Goal: Information Seeking & Learning: Learn about a topic

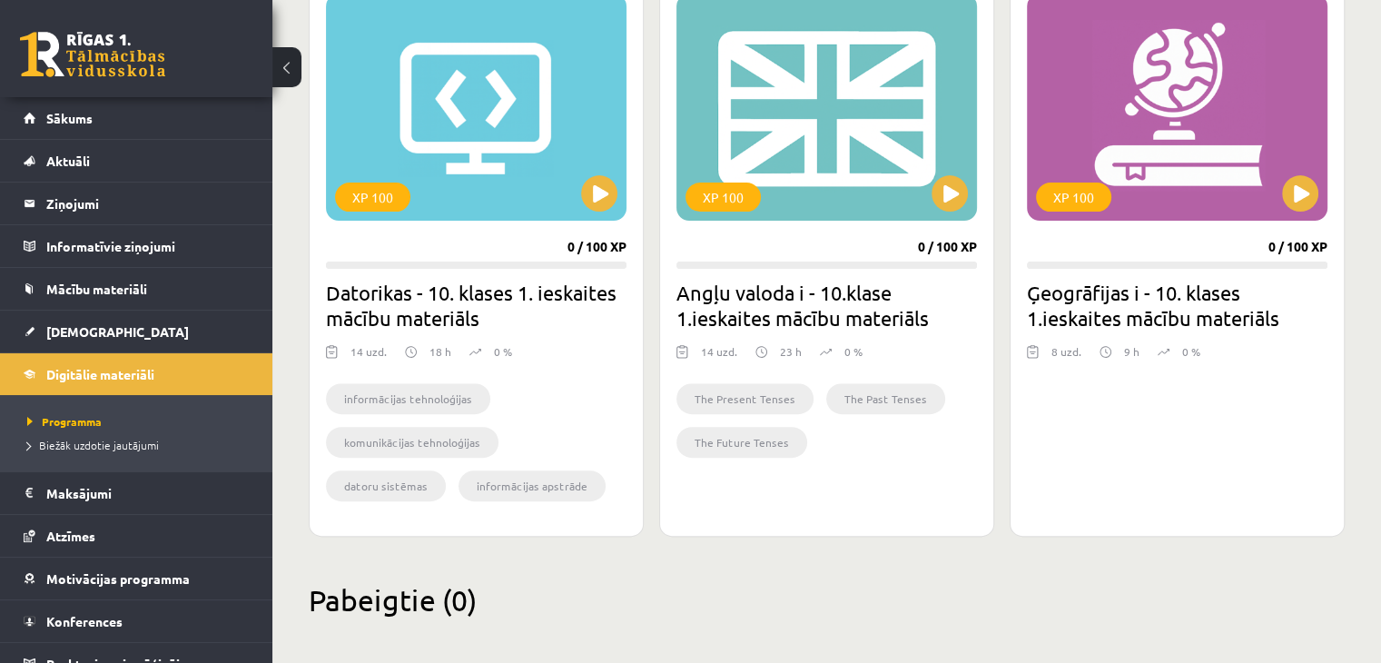
scroll to position [545, 0]
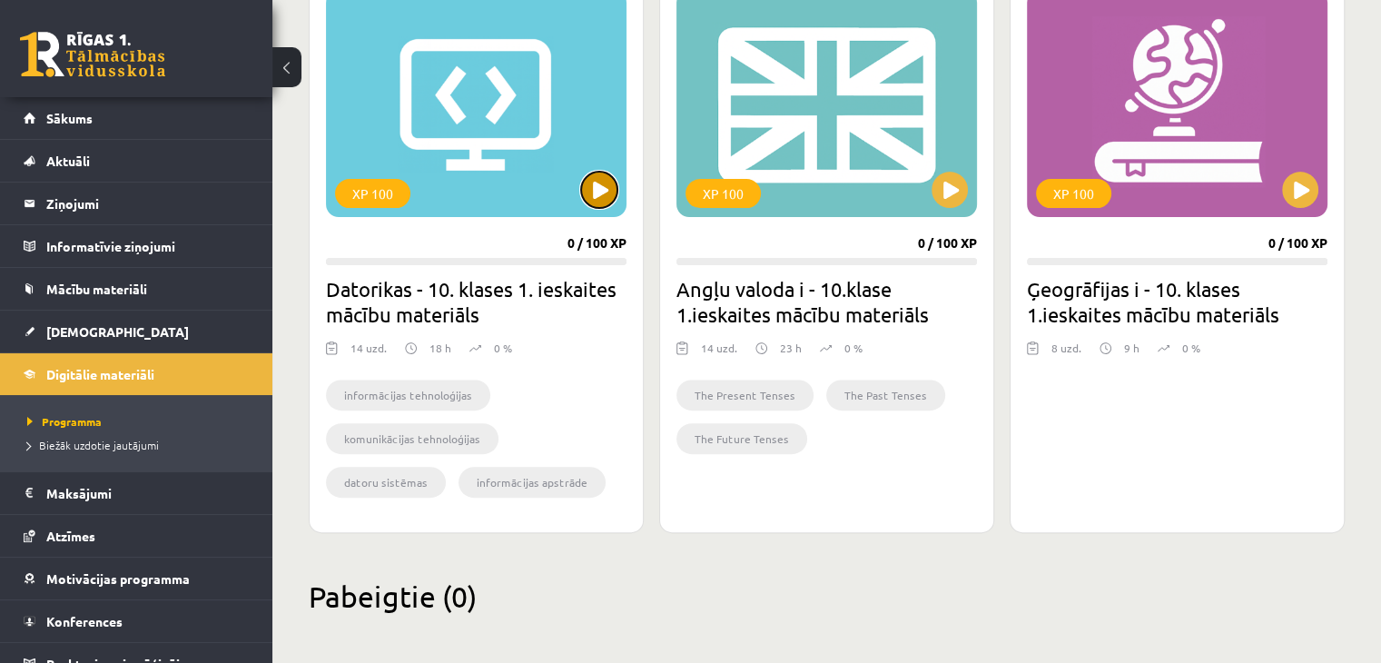
click at [585, 193] on button at bounding box center [599, 190] width 36 height 36
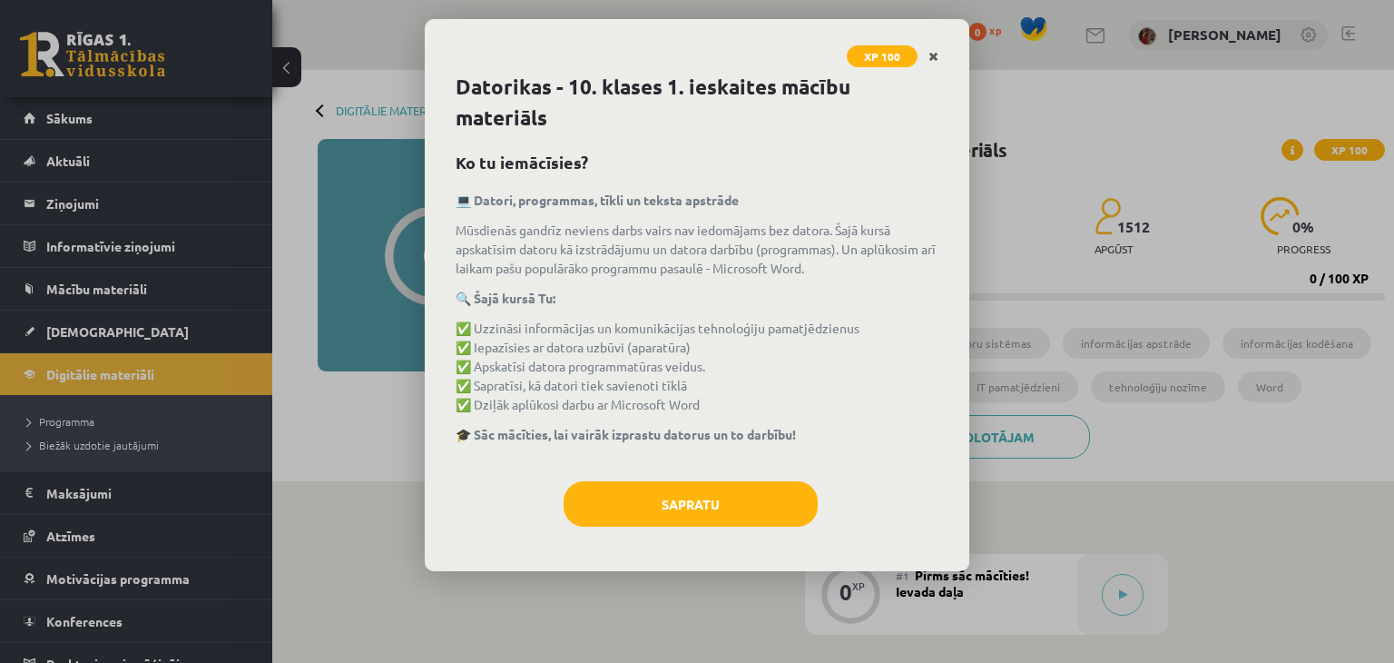
click at [927, 51] on link "Close" at bounding box center [934, 56] width 32 height 35
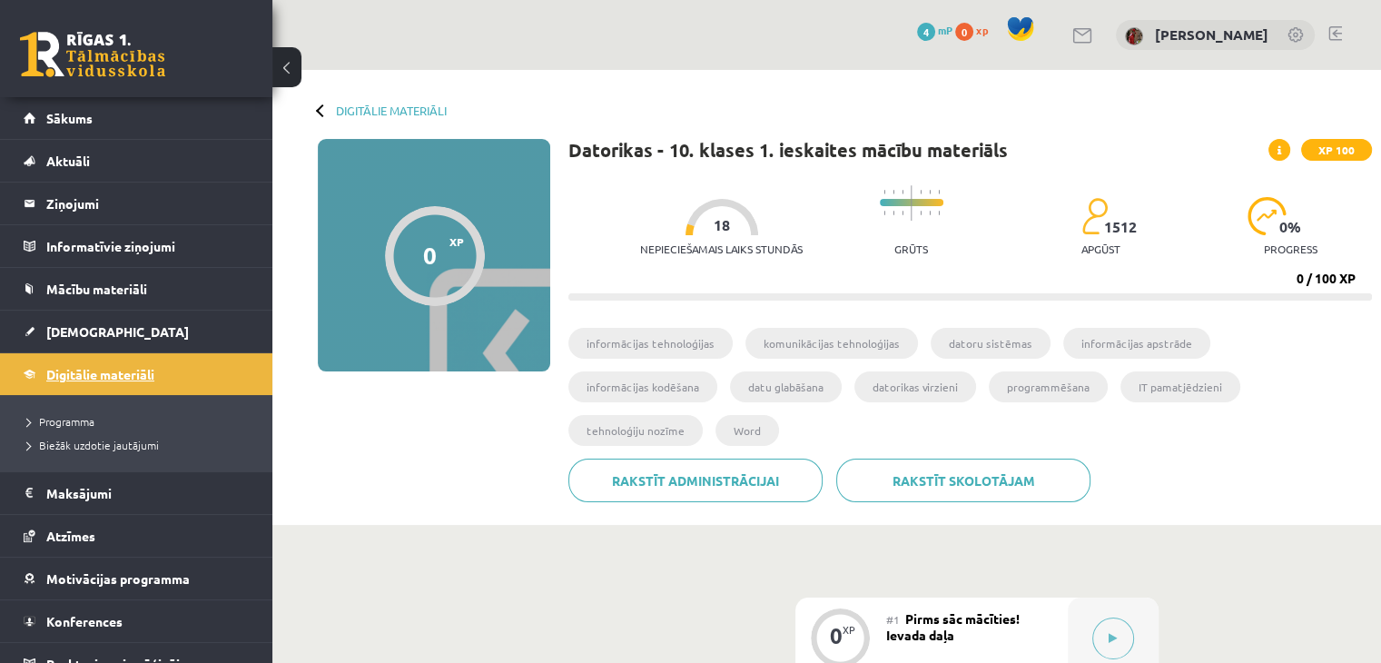
click at [140, 361] on link "Digitālie materiāli" at bounding box center [137, 374] width 226 height 42
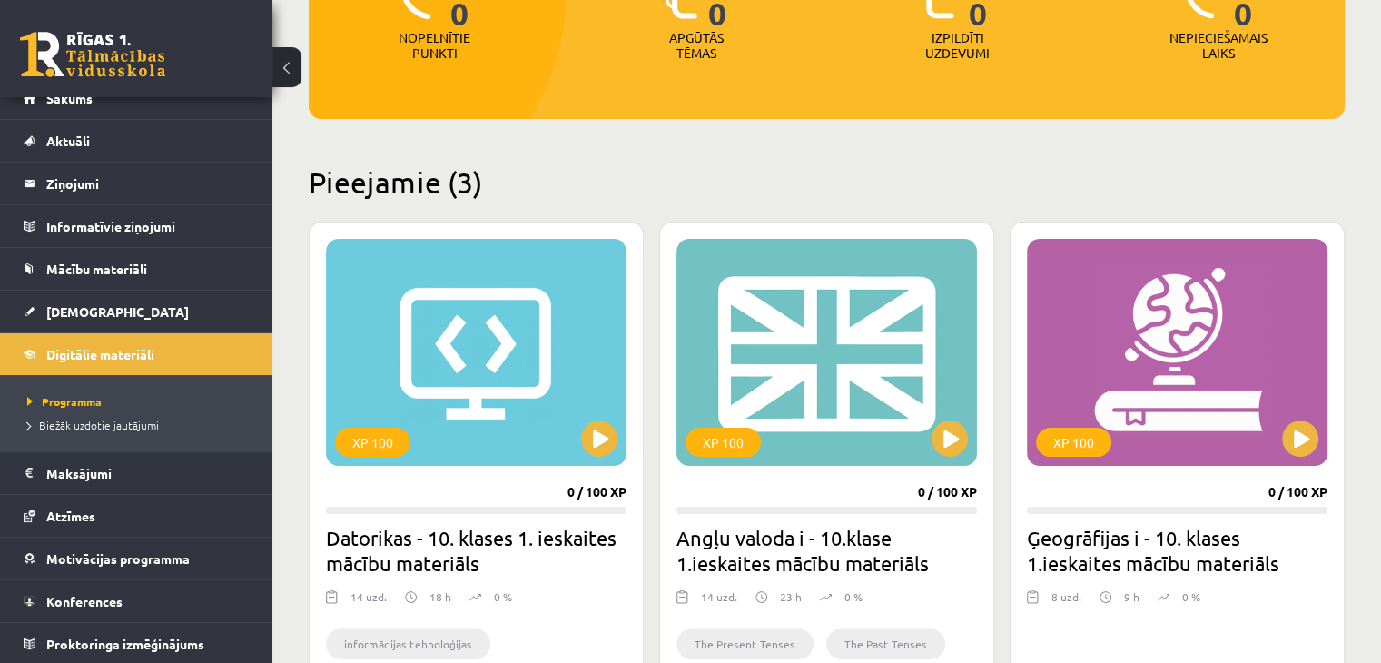
scroll to position [327, 0]
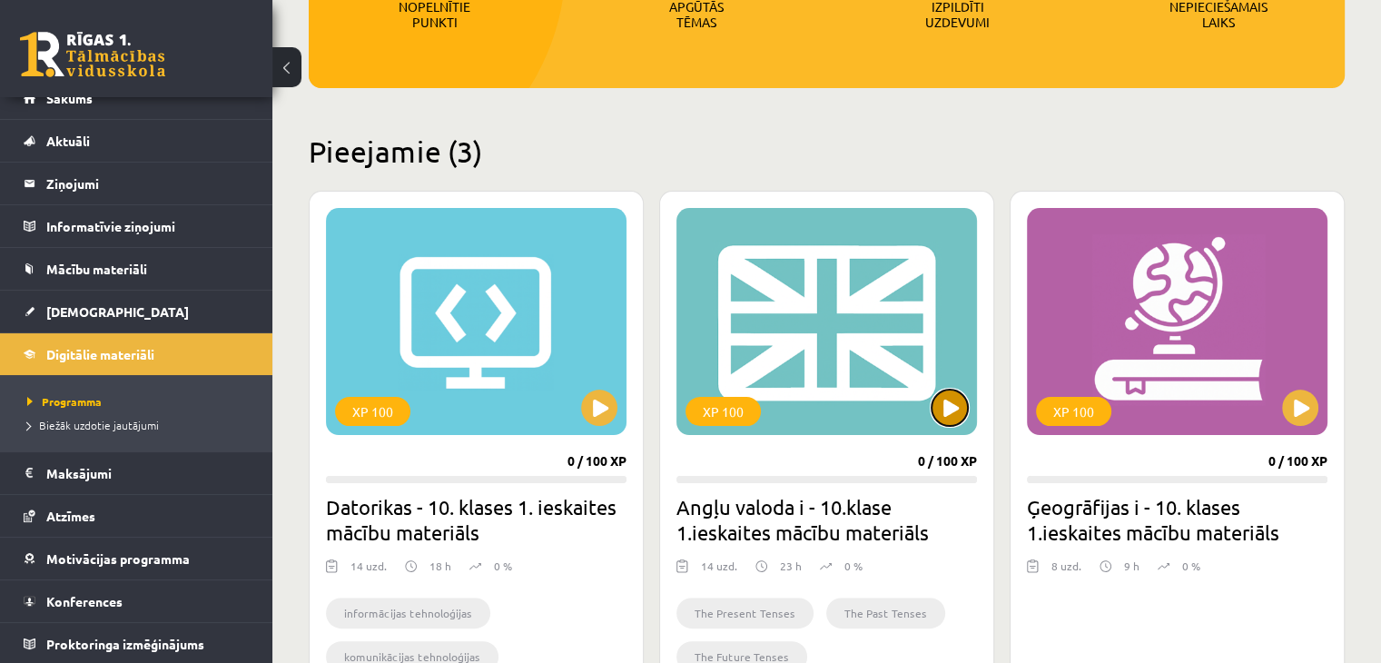
click at [953, 416] on button at bounding box center [949, 407] width 36 height 36
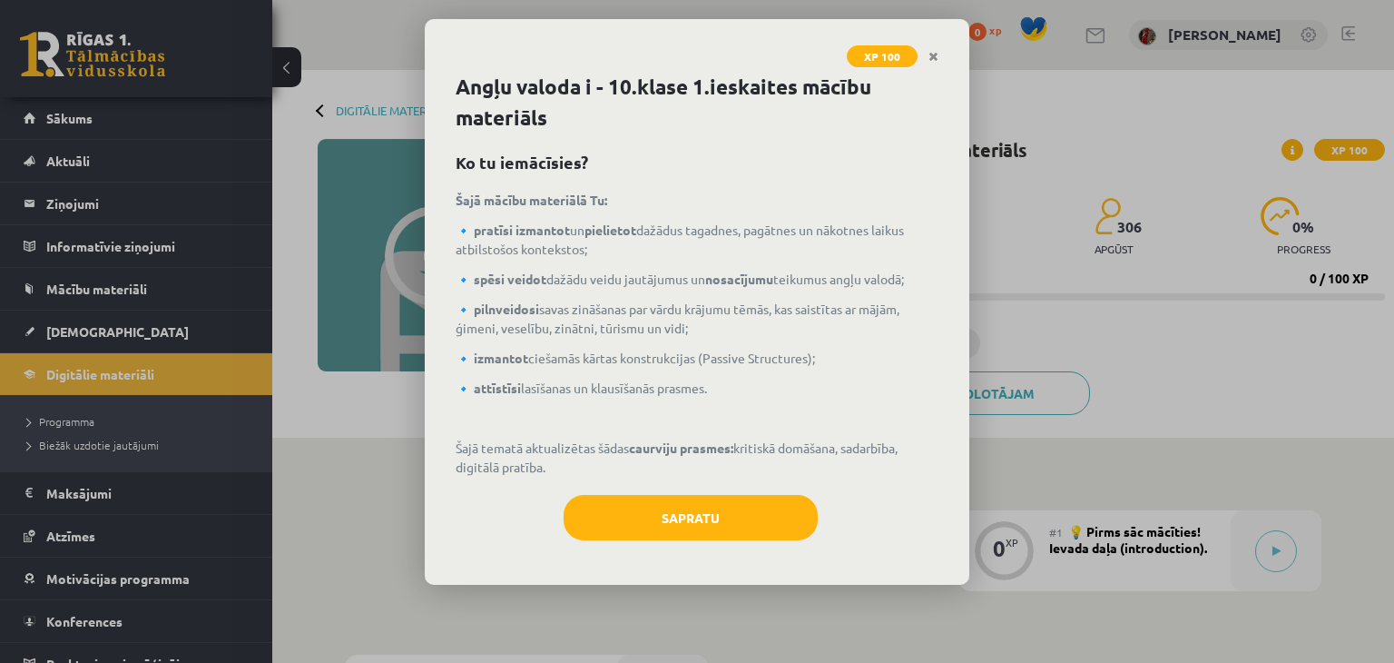
click at [1122, 177] on div "XP 100 Angļu valoda i - 10.klase 1.ieskaites mācību materiāls Ko tu iemācīsies?…" at bounding box center [697, 331] width 1394 height 663
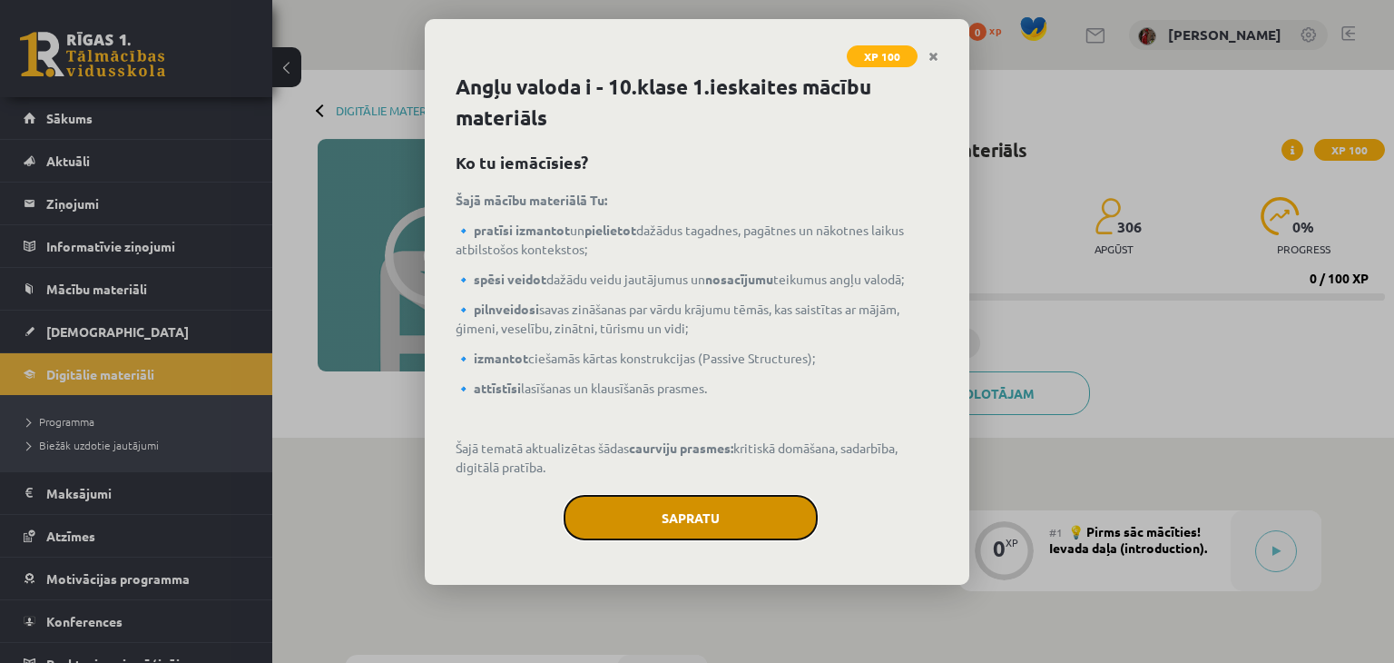
click at [731, 516] on button "Sapratu" at bounding box center [691, 517] width 254 height 45
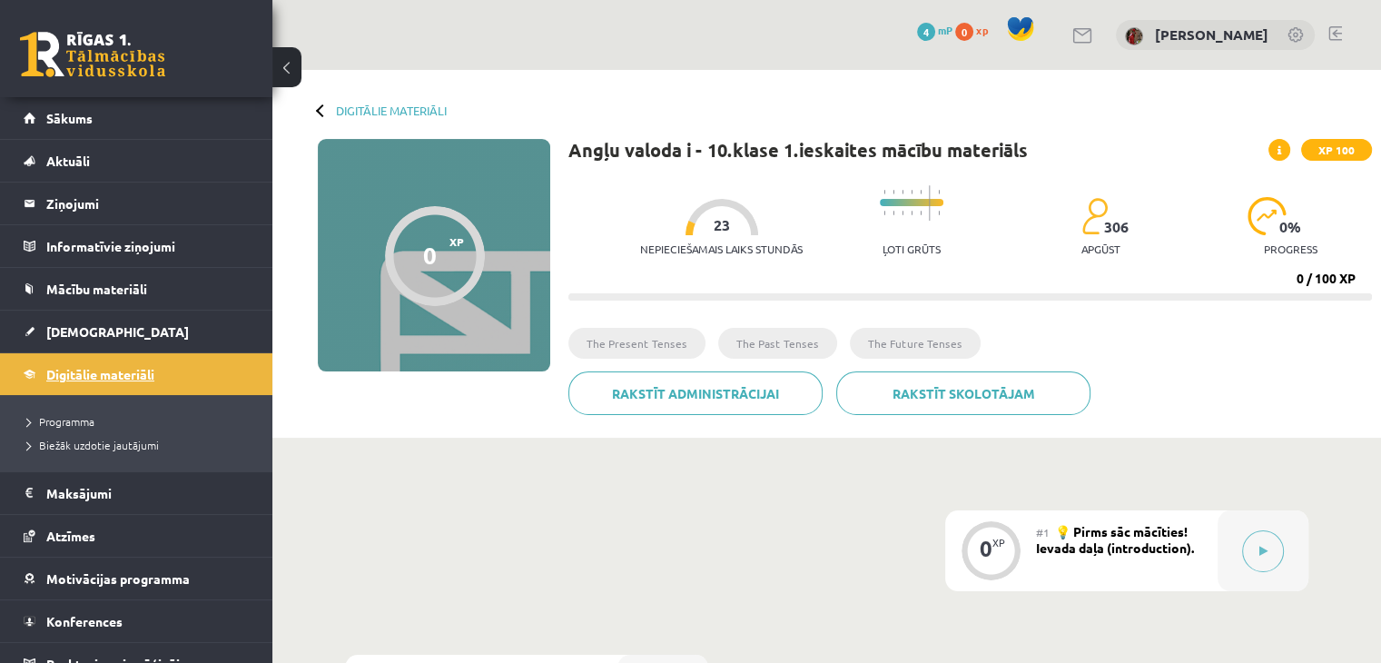
click at [215, 376] on link "Digitālie materiāli" at bounding box center [137, 374] width 226 height 42
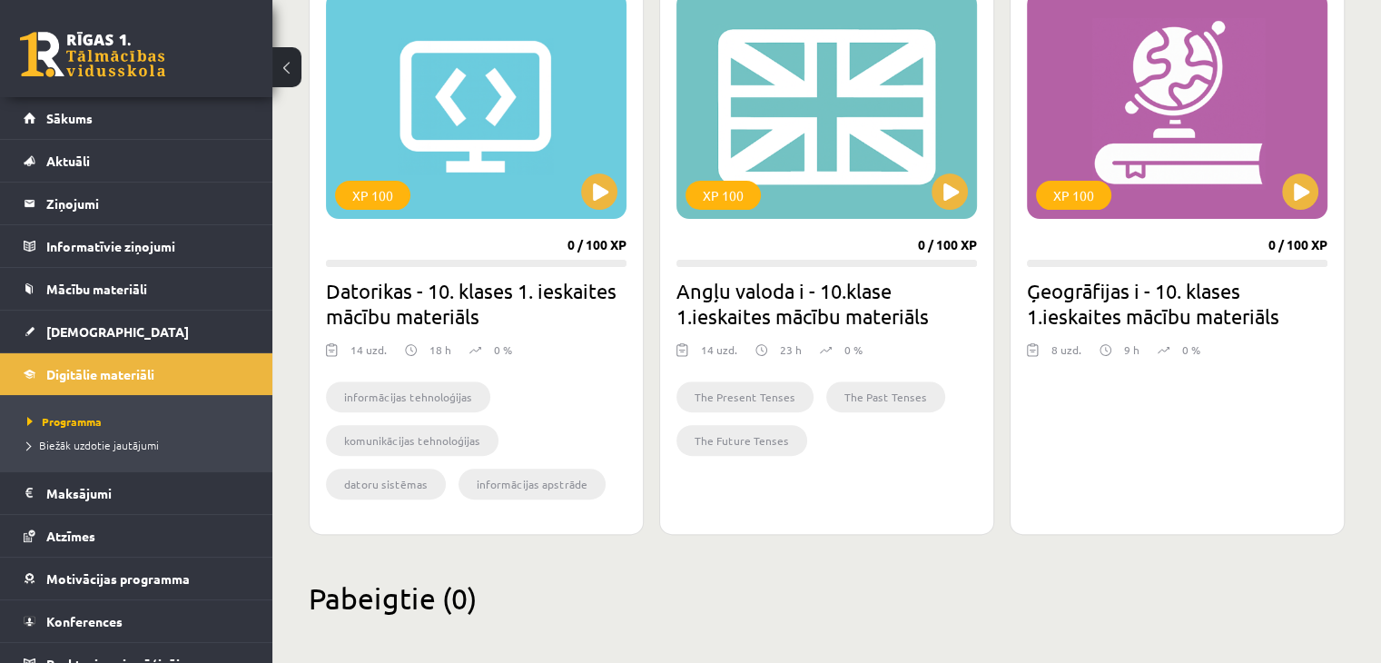
scroll to position [545, 0]
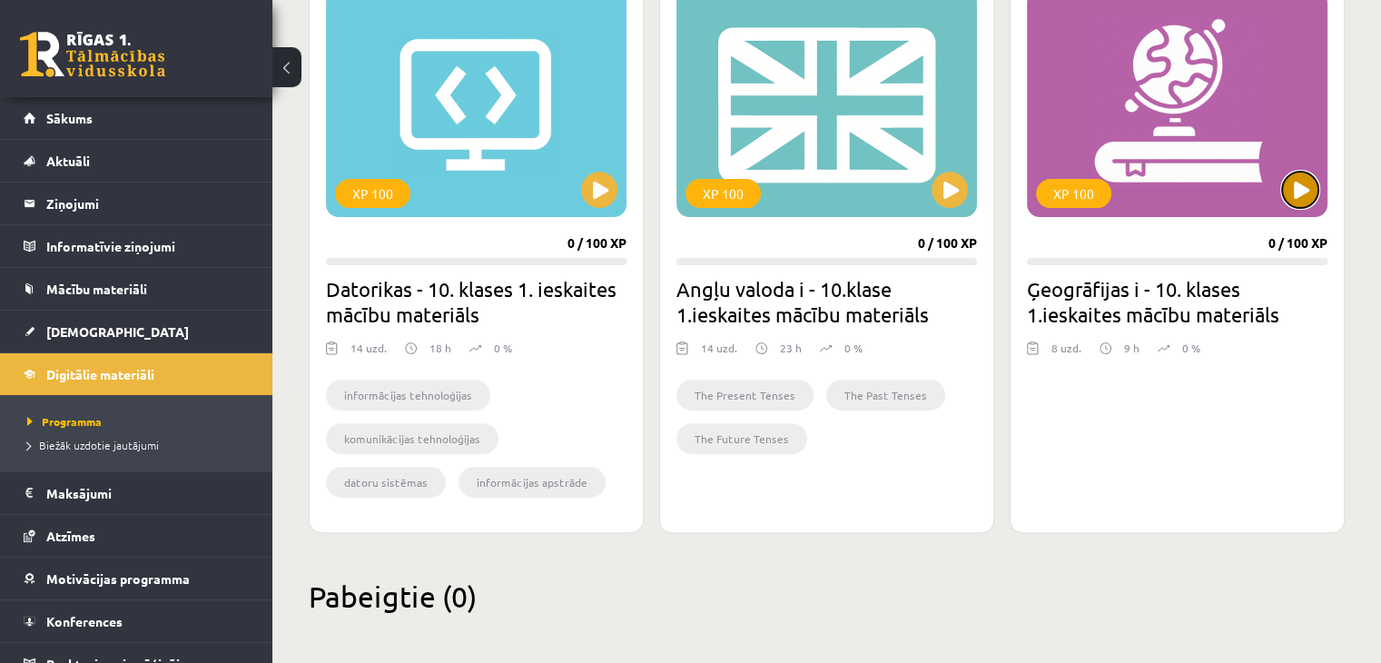
click at [1311, 189] on button at bounding box center [1300, 190] width 36 height 36
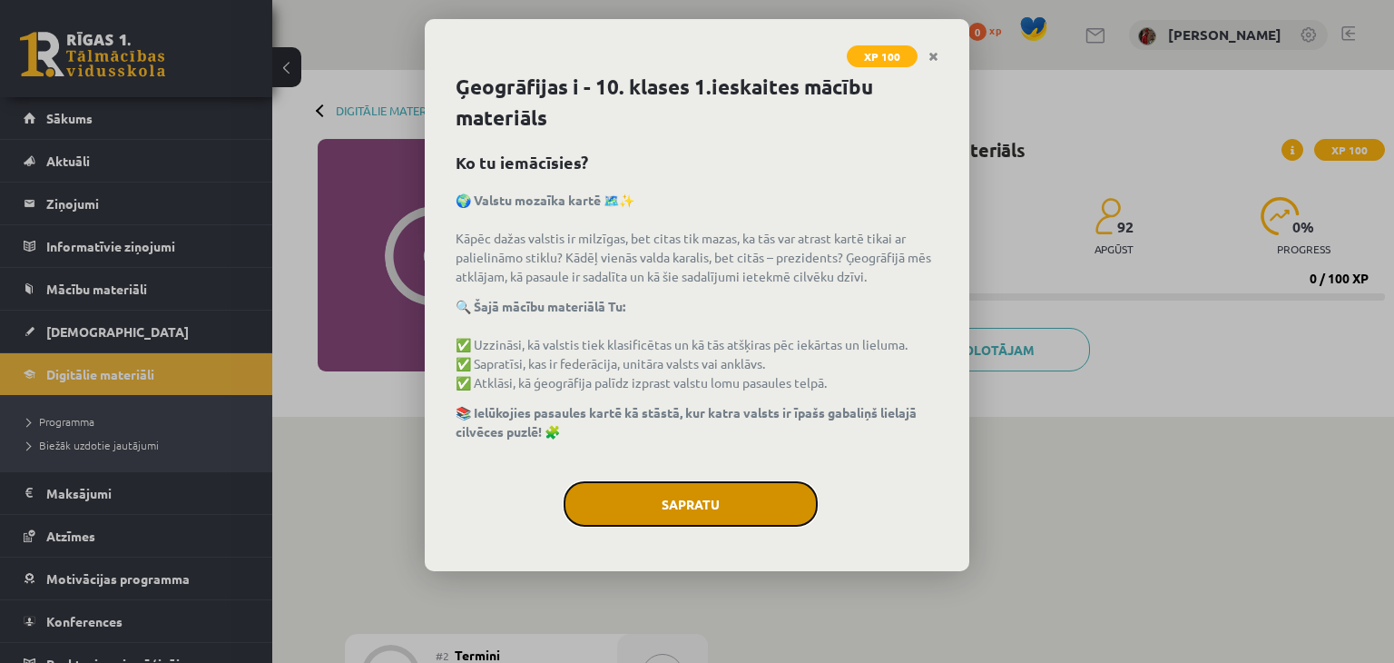
click at [725, 495] on button "Sapratu" at bounding box center [691, 503] width 254 height 45
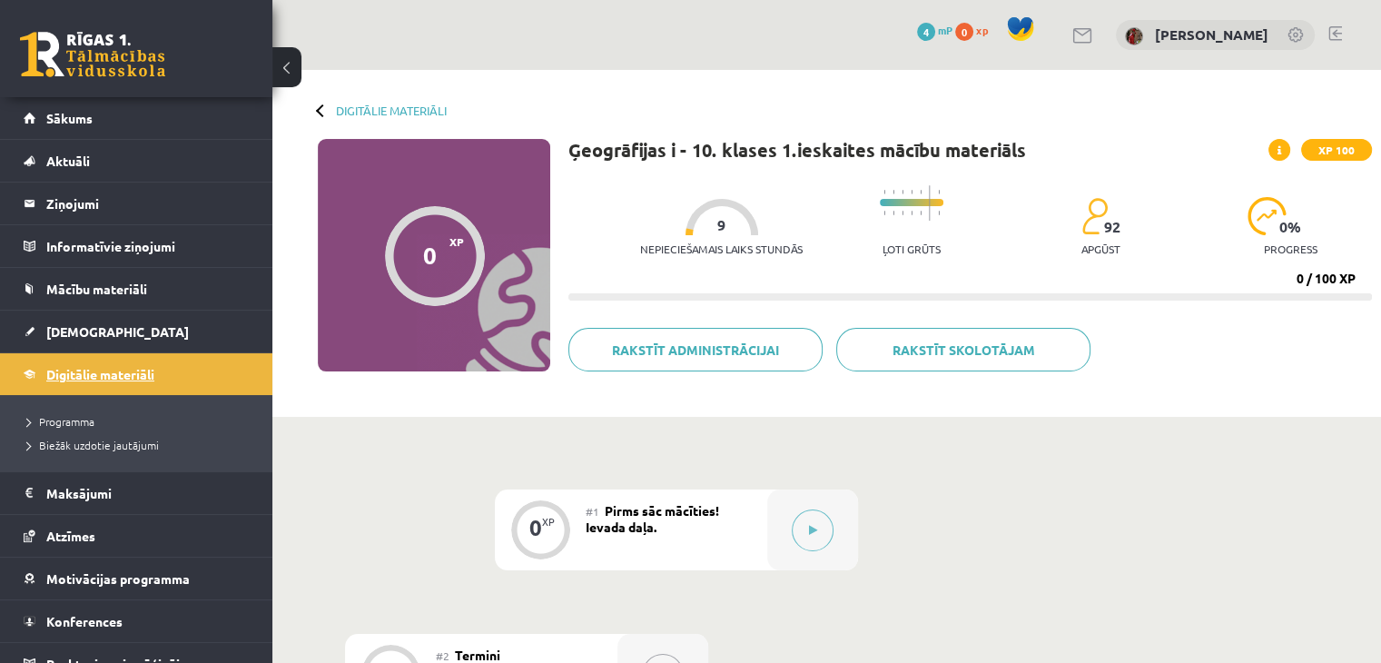
click at [154, 375] on span "Digitālie materiāli" at bounding box center [100, 374] width 108 height 16
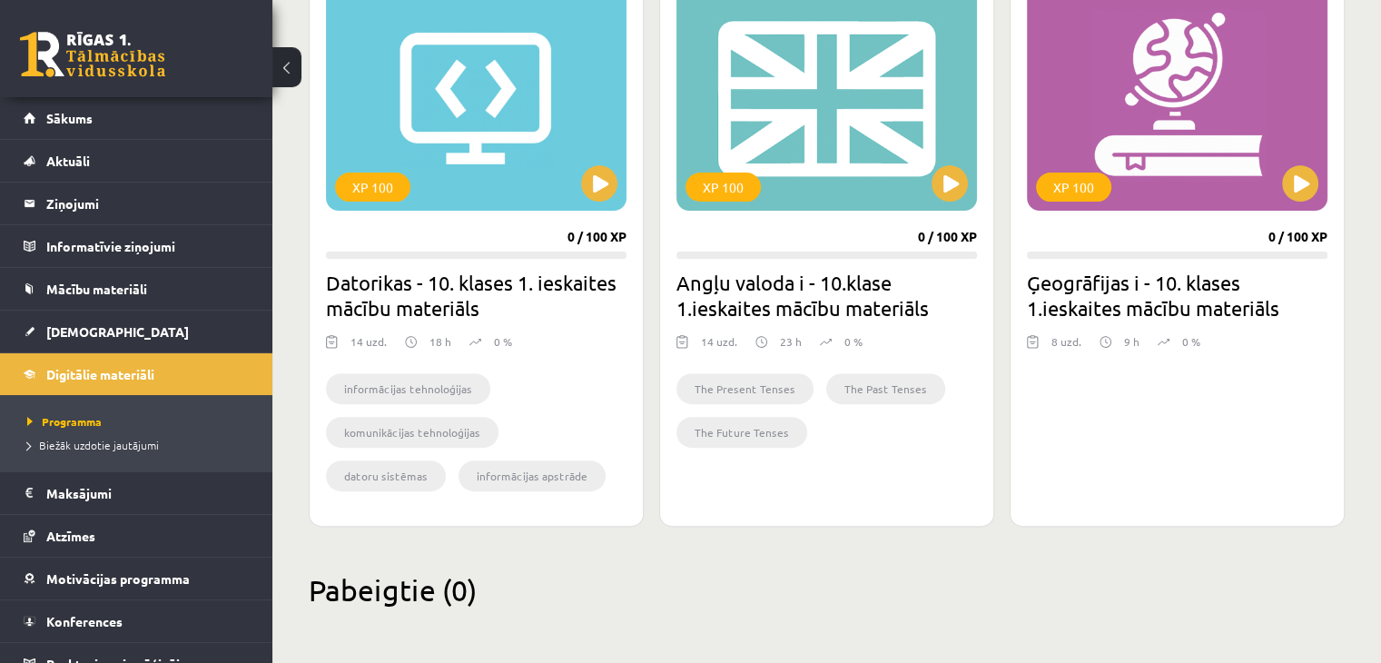
scroll to position [554, 0]
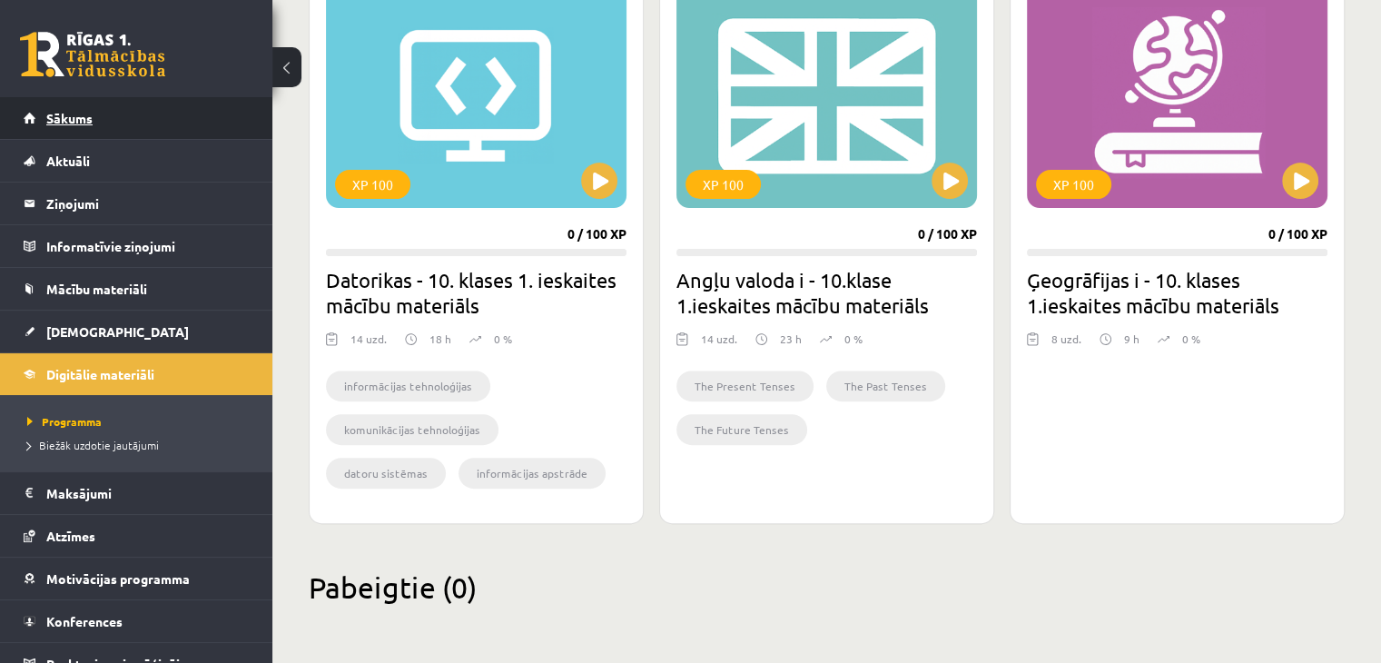
click at [71, 119] on span "Sākums" at bounding box center [69, 118] width 46 height 16
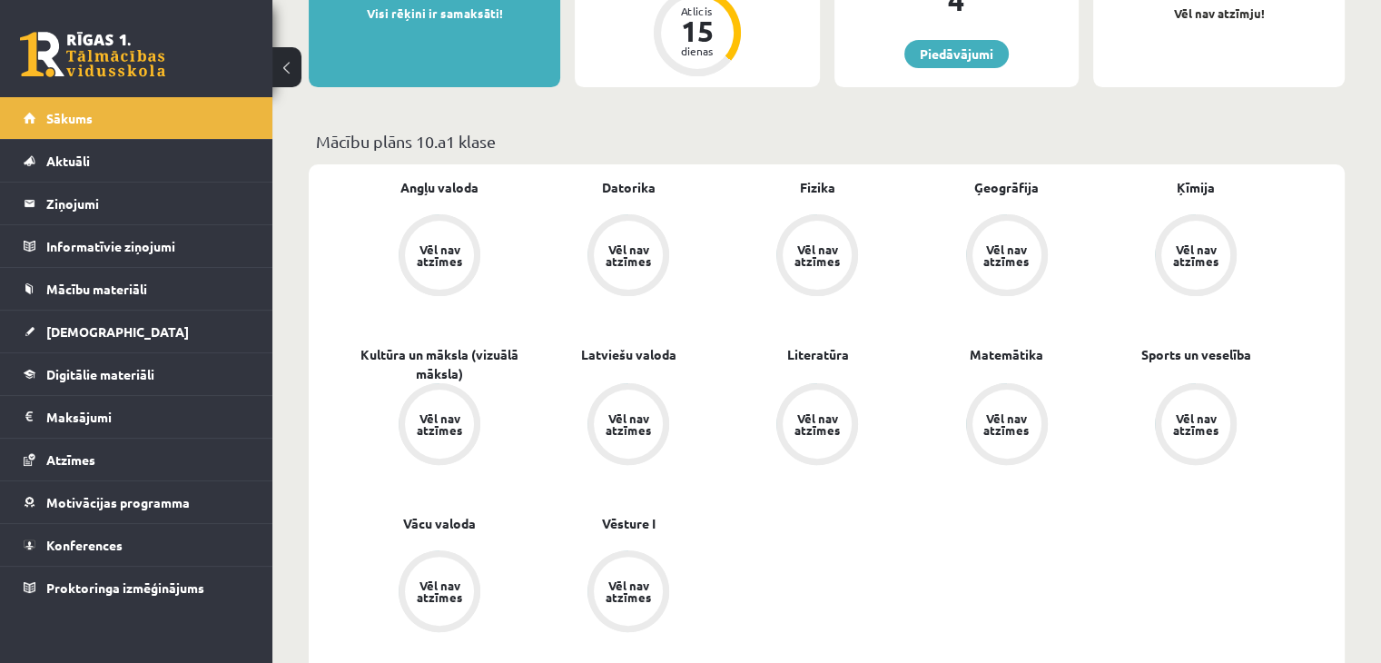
scroll to position [454, 0]
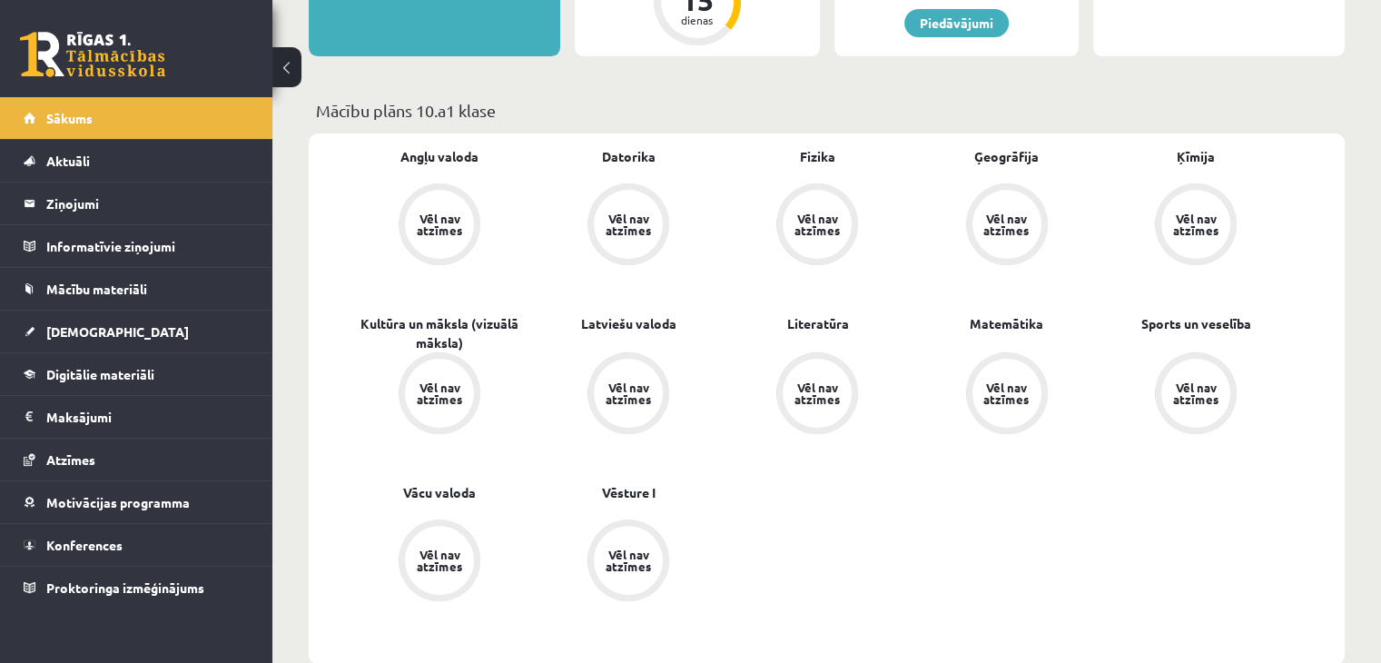
click at [1194, 400] on div "Vēl nav atzīmes" at bounding box center [1195, 393] width 51 height 24
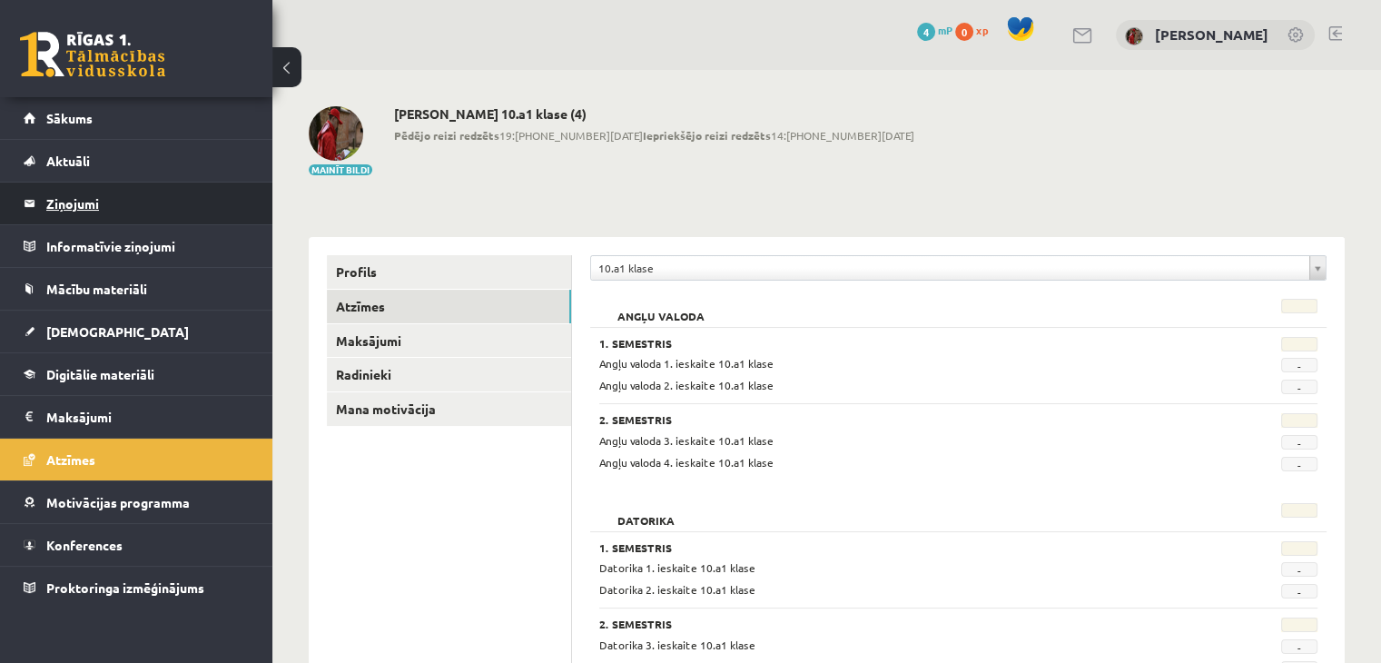
click at [83, 200] on legend "Ziņojumi 0" at bounding box center [147, 203] width 203 height 42
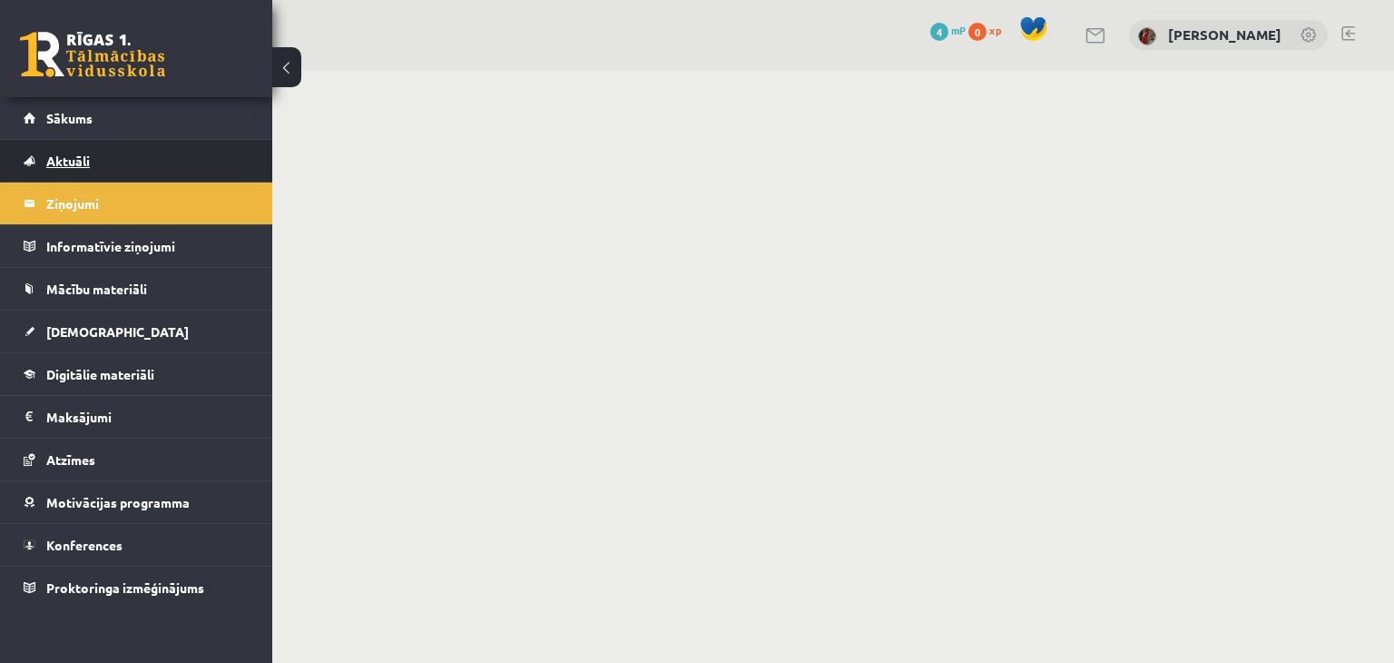
click at [82, 163] on span "Aktuāli" at bounding box center [68, 160] width 44 height 16
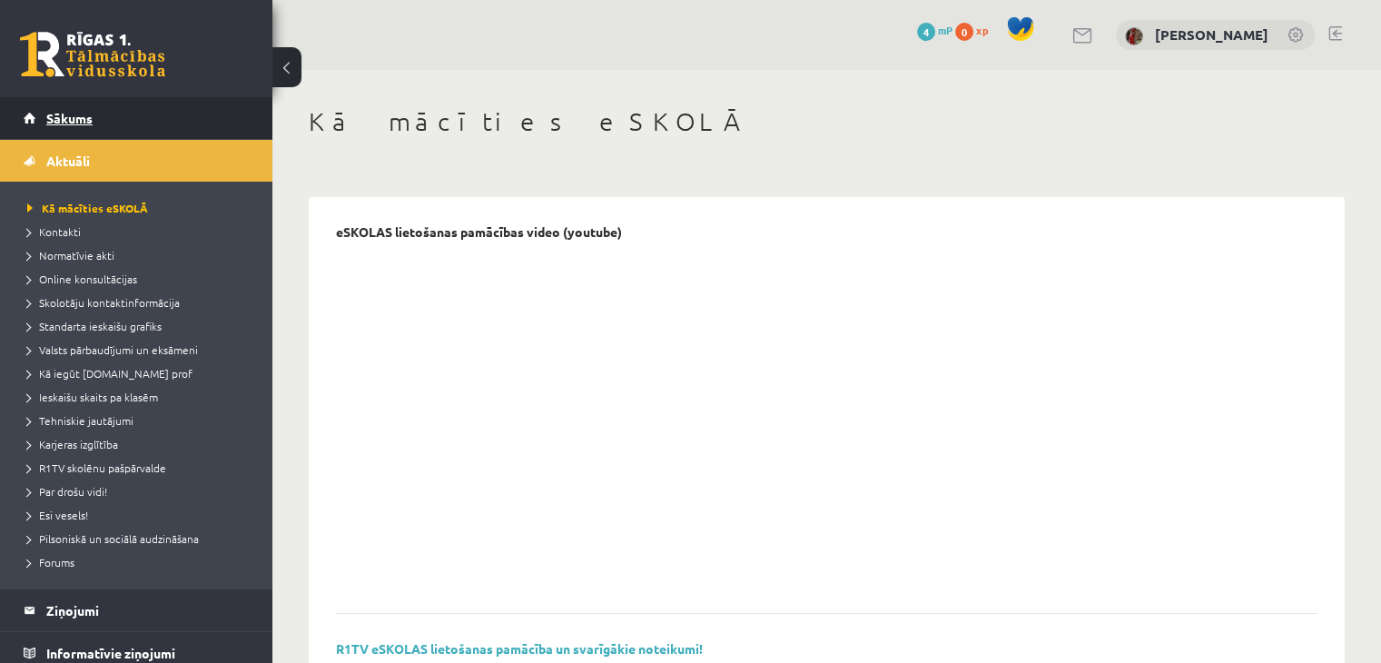
click at [79, 117] on span "Sākums" at bounding box center [69, 118] width 46 height 16
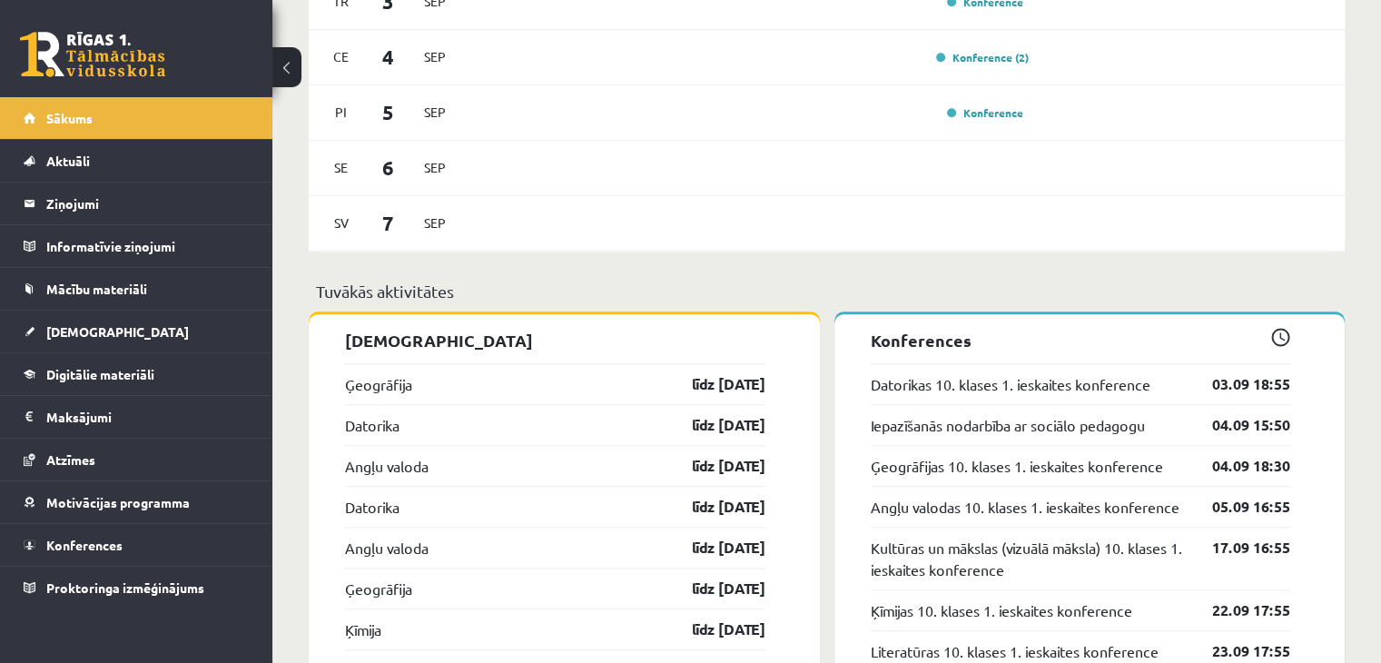
scroll to position [1180, 0]
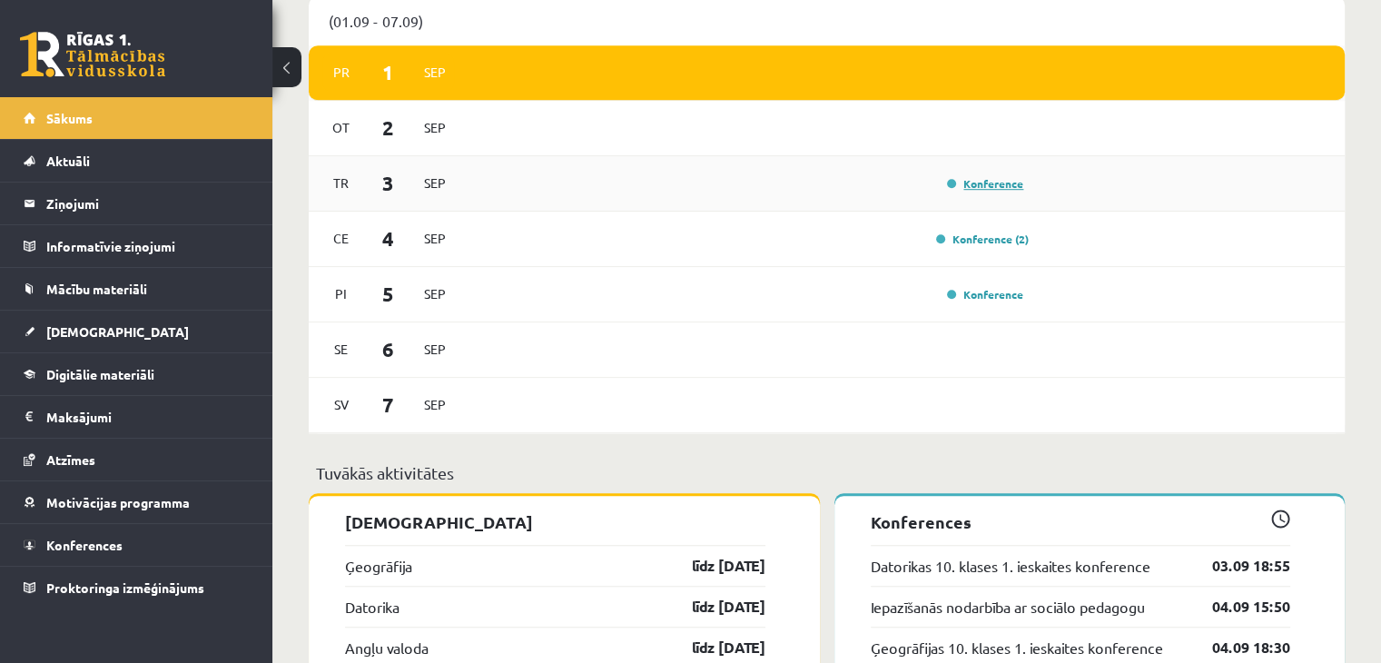
click at [998, 190] on link "Konference" at bounding box center [985, 183] width 76 height 15
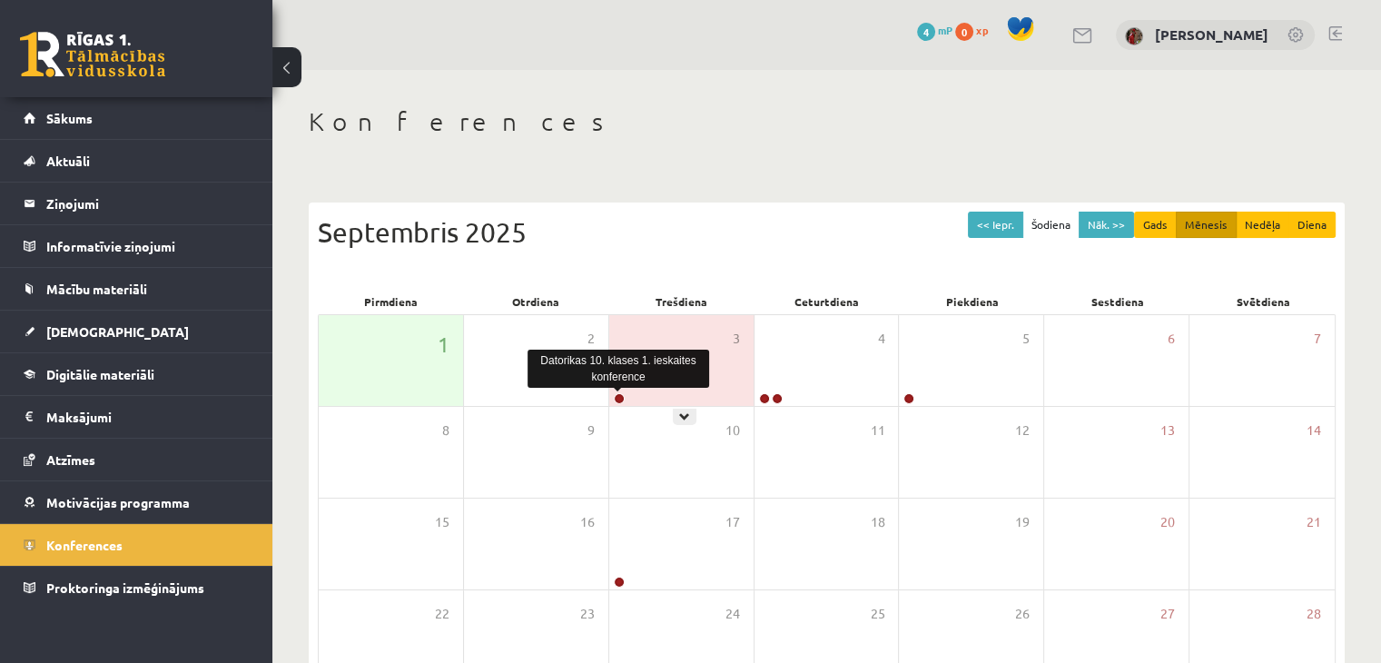
click at [658, 369] on div "Datorikas 10. klases 1. ieskaites konference" at bounding box center [618, 368] width 182 height 38
click at [617, 401] on link at bounding box center [619, 398] width 11 height 11
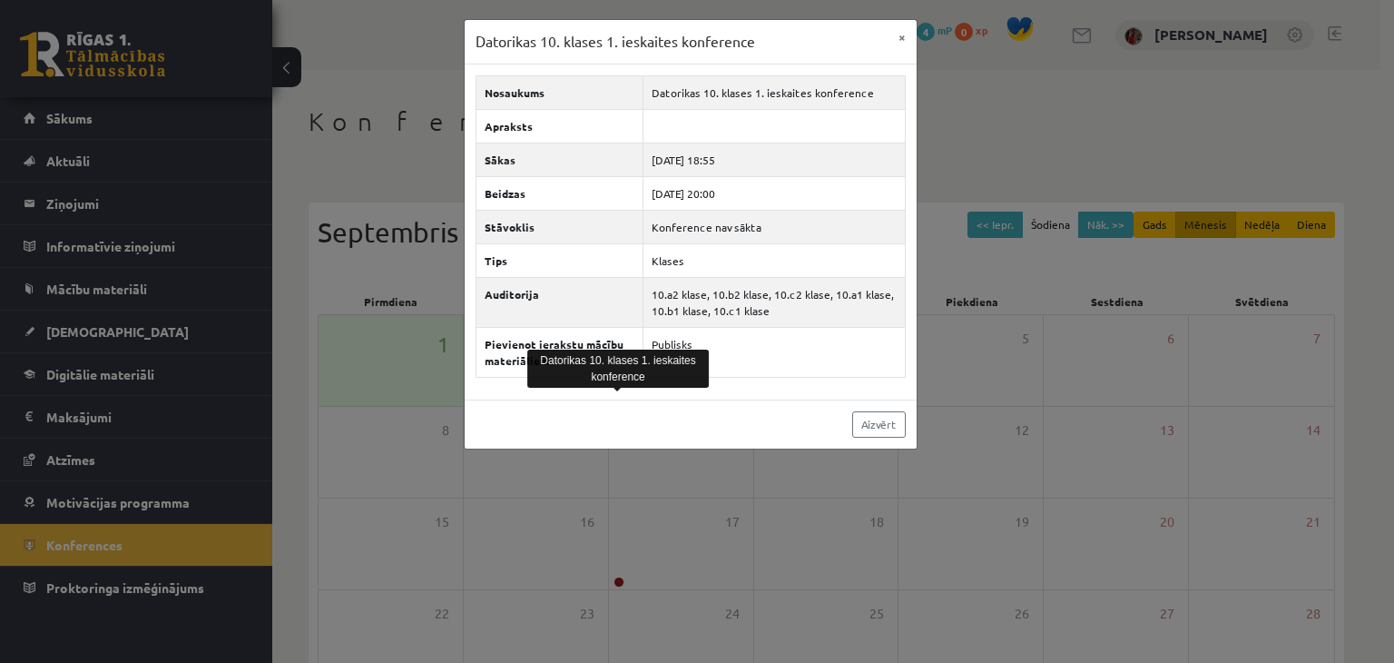
click at [997, 290] on div "Datorikas 10. klases 1. ieskaites konference × Nosaukums Datorikas 10. klases 1…" at bounding box center [697, 331] width 1394 height 663
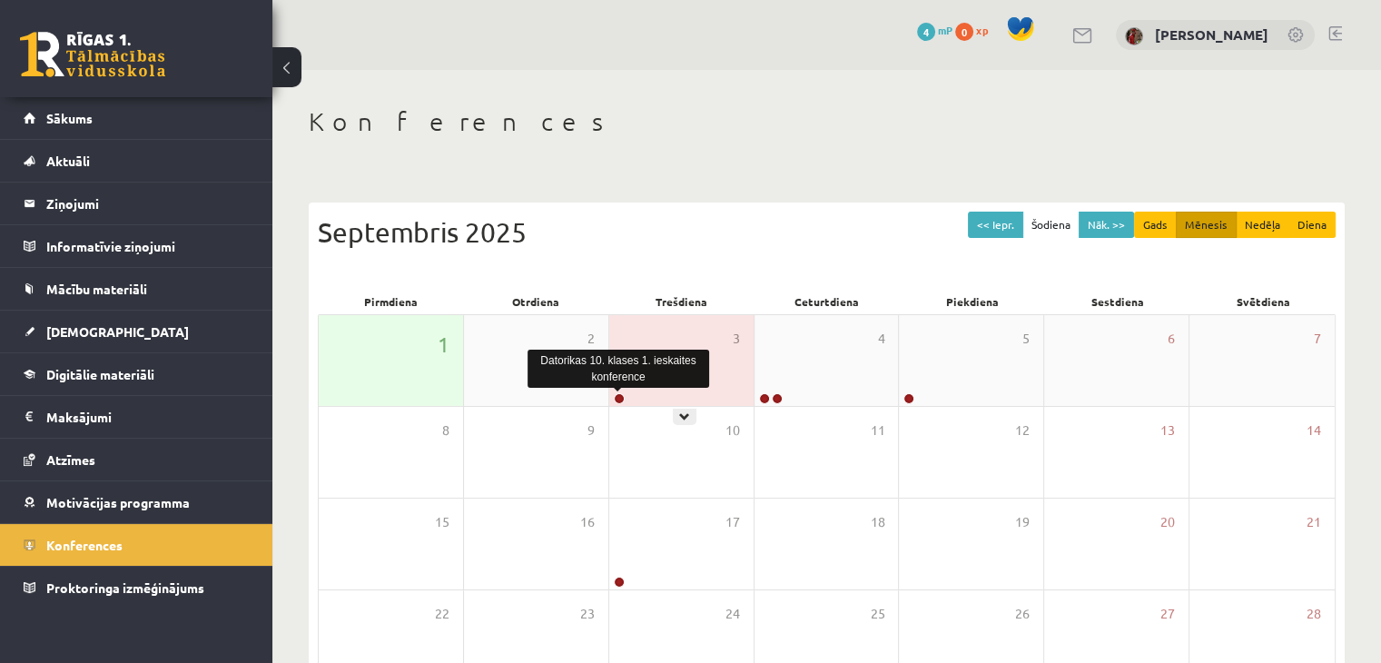
click at [617, 401] on link at bounding box center [619, 398] width 11 height 11
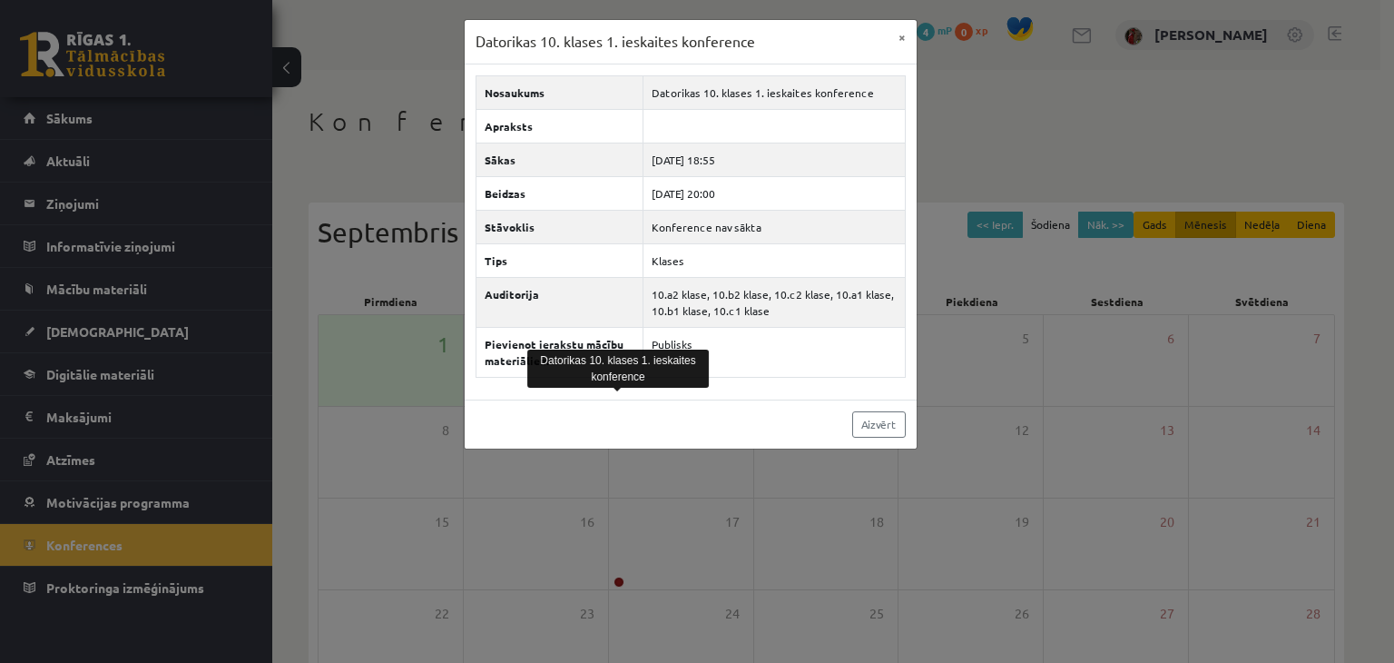
click at [995, 421] on div "Datorikas 10. klases 1. ieskaites konference × Nosaukums Datorikas 10. klases 1…" at bounding box center [697, 331] width 1394 height 663
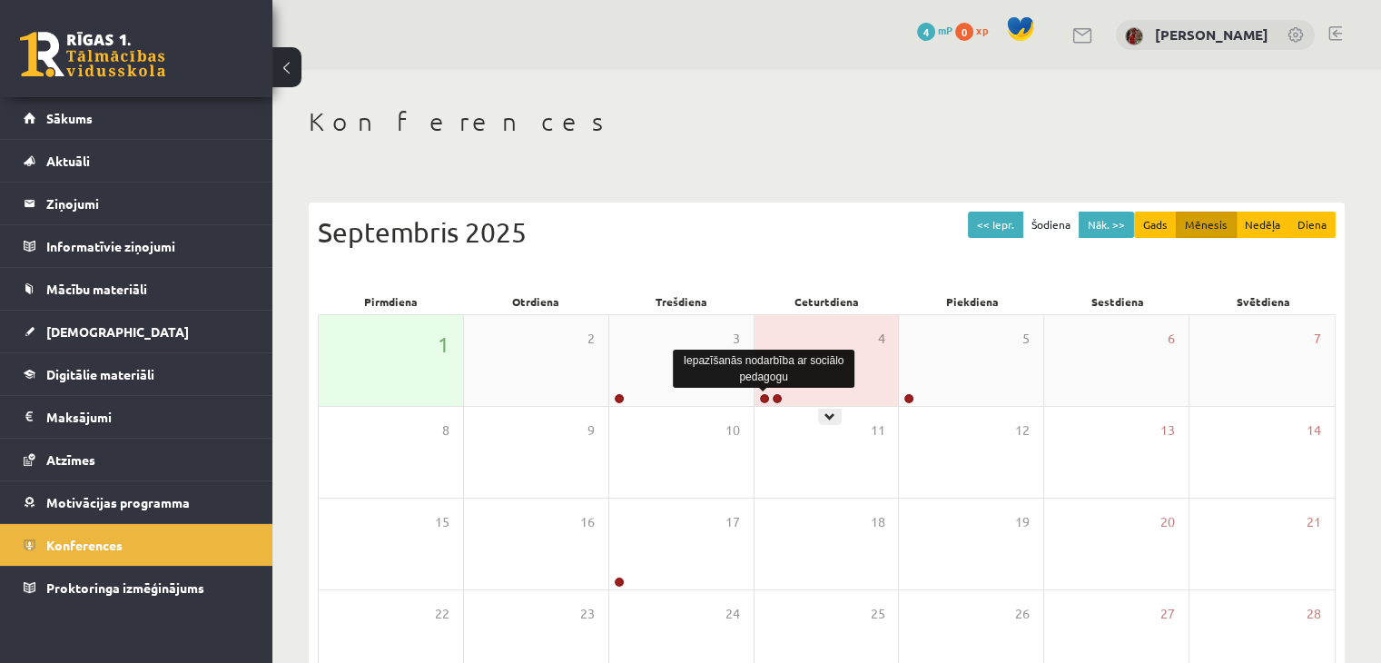
click at [764, 399] on link at bounding box center [764, 398] width 11 height 11
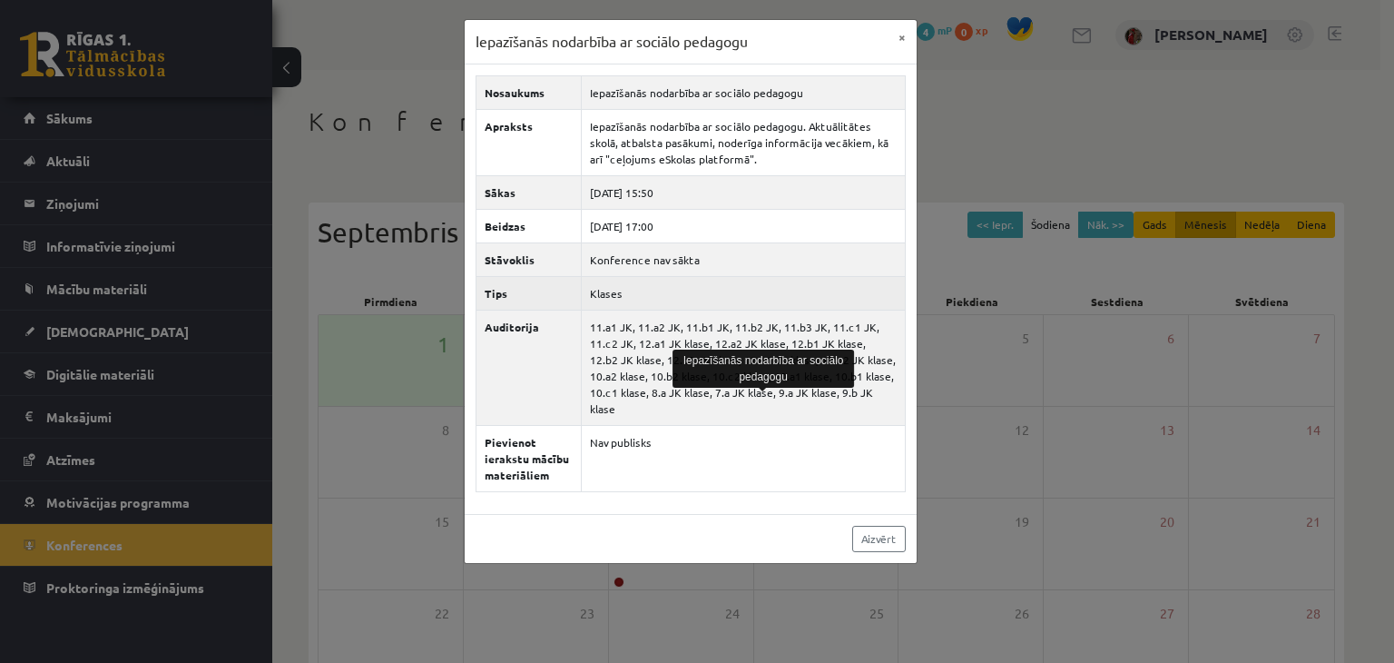
click at [842, 281] on td "Klases" at bounding box center [743, 293] width 324 height 34
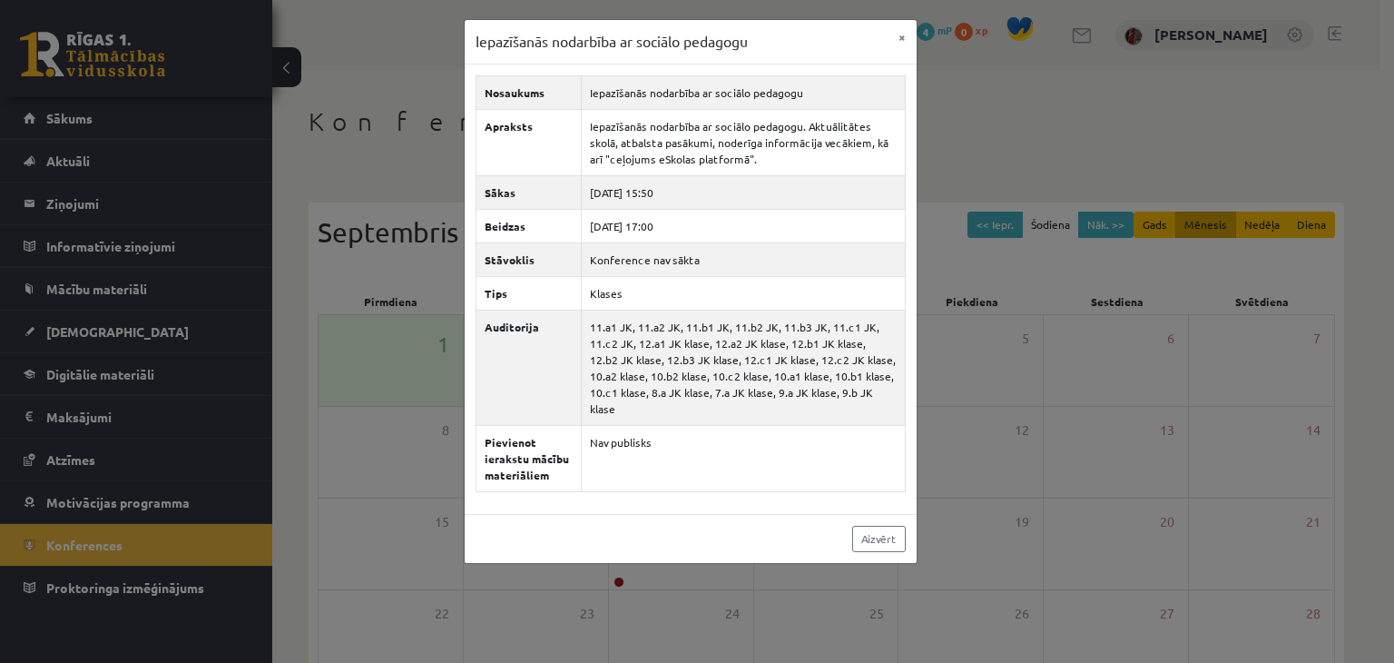
click at [926, 335] on div "Iepazīšanās nodarbība ar sociālo pedagogu × Nosaukums Iepazīšanās nodarbība ar …" at bounding box center [697, 331] width 1394 height 663
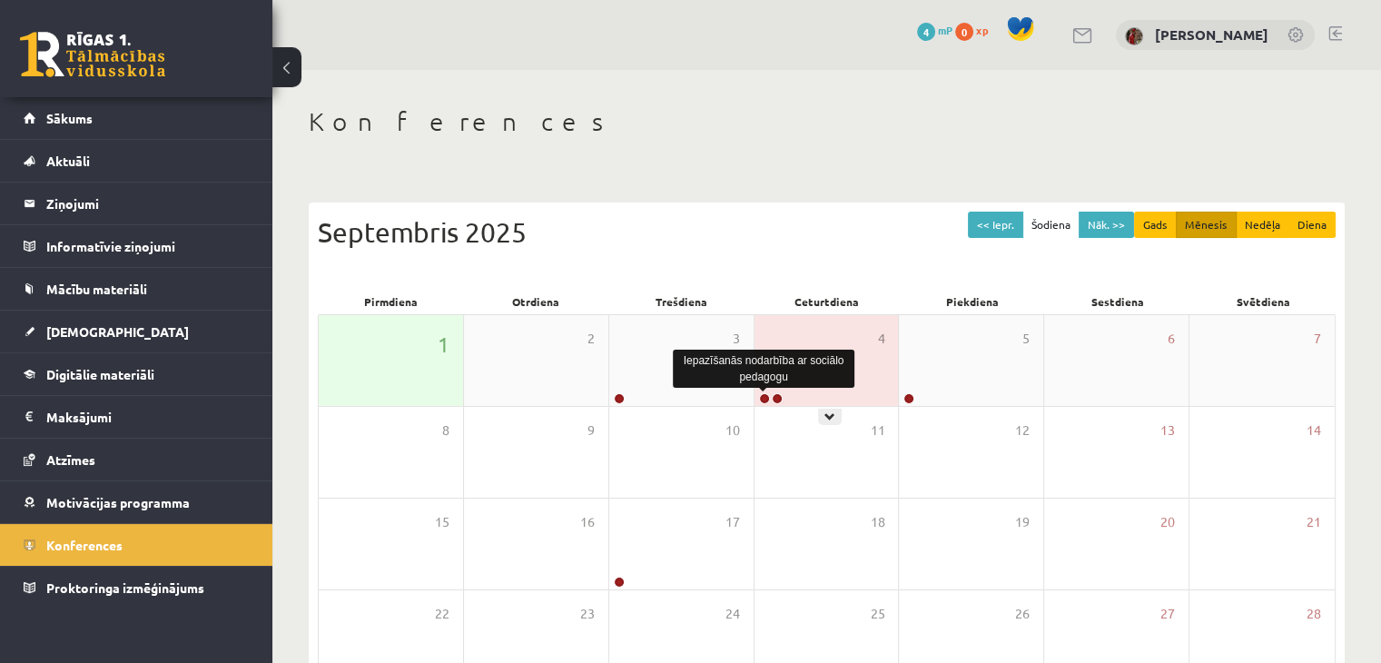
click at [762, 396] on link at bounding box center [764, 398] width 11 height 11
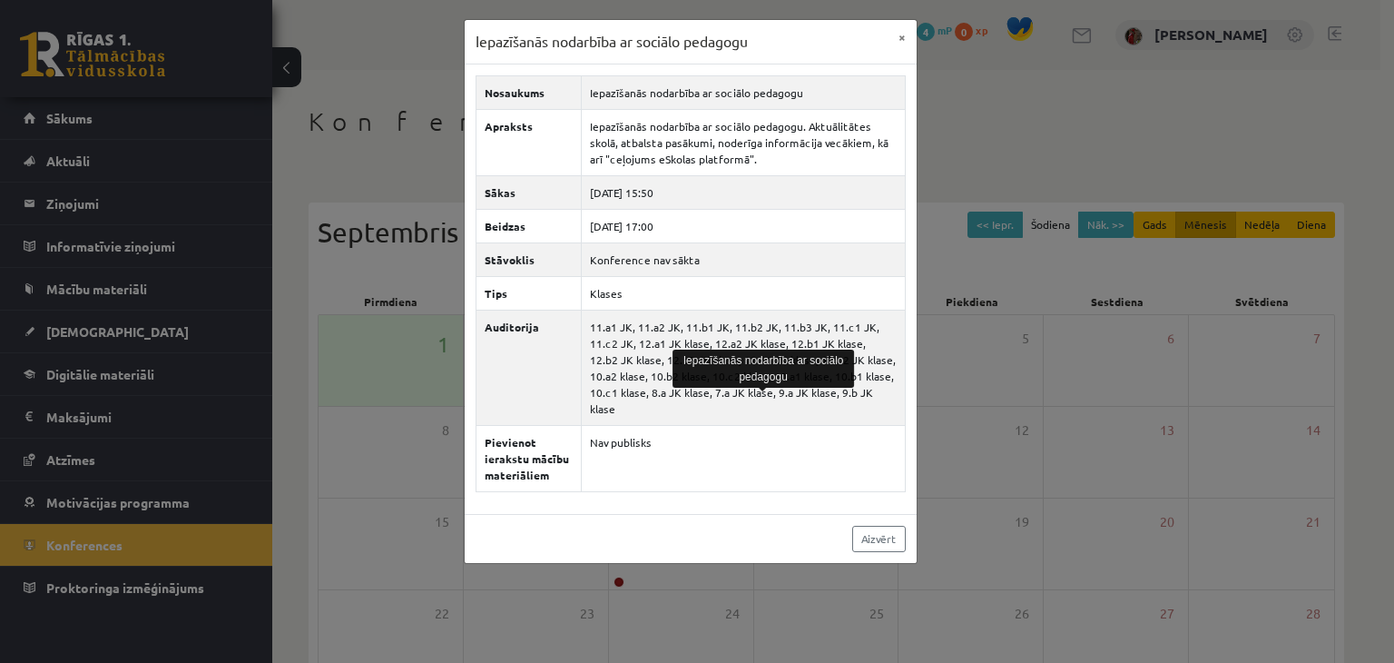
click at [940, 320] on div "Iepazīšanās nodarbība ar sociālo pedagogu × Nosaukums Iepazīšanās nodarbība ar …" at bounding box center [697, 331] width 1394 height 663
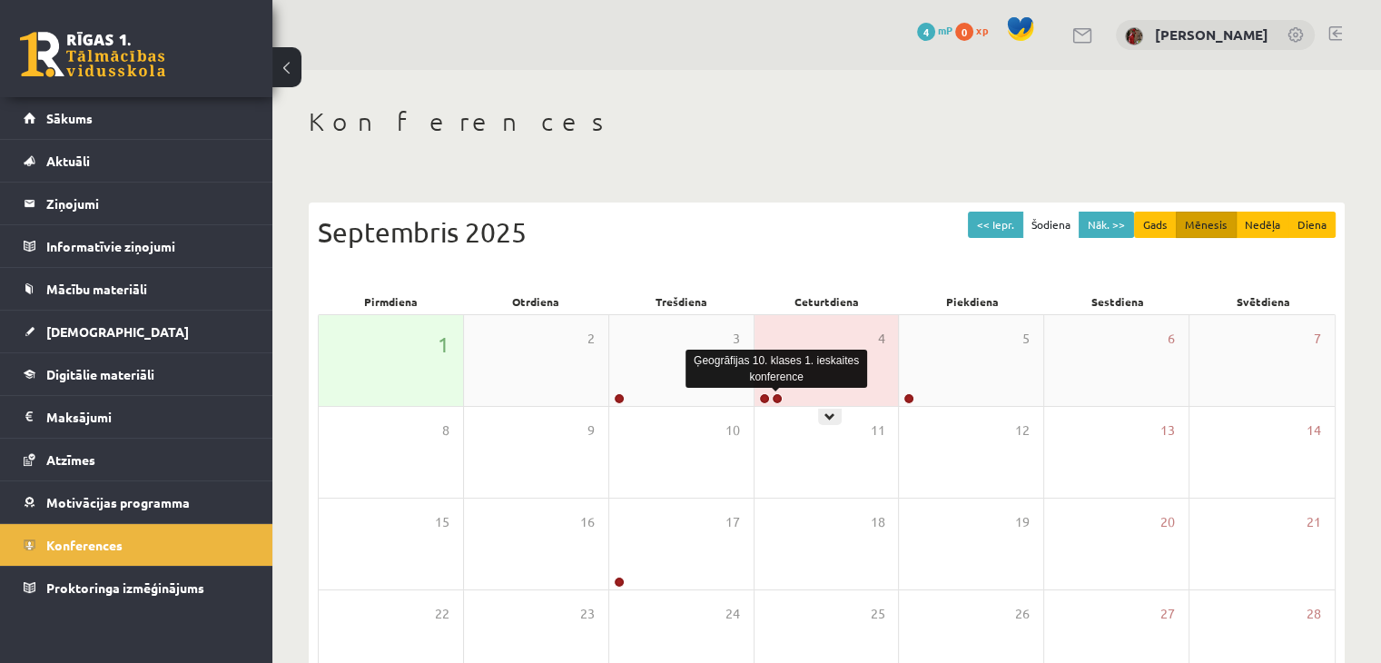
click at [774, 396] on link at bounding box center [777, 398] width 11 height 11
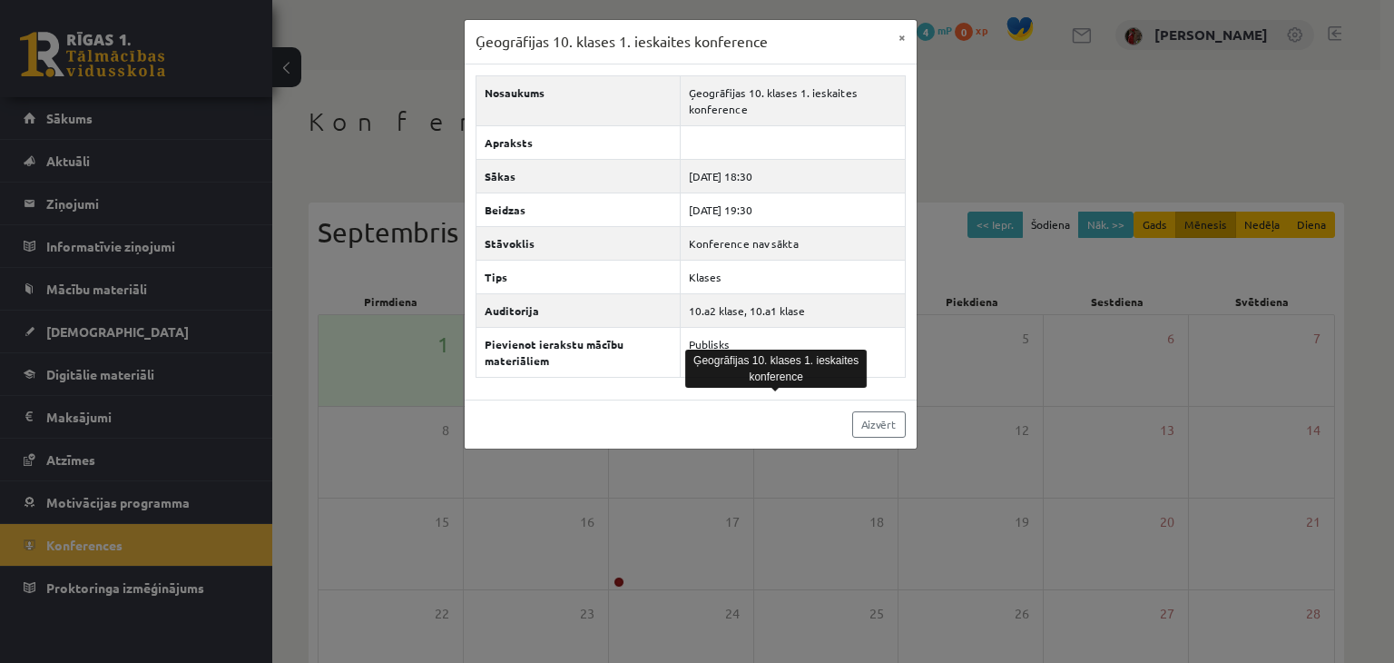
click at [961, 280] on div "Ģeogrāfijas 10. klases 1. ieskaites konference × Nosaukums Ģeogrāfijas 10. klas…" at bounding box center [697, 331] width 1394 height 663
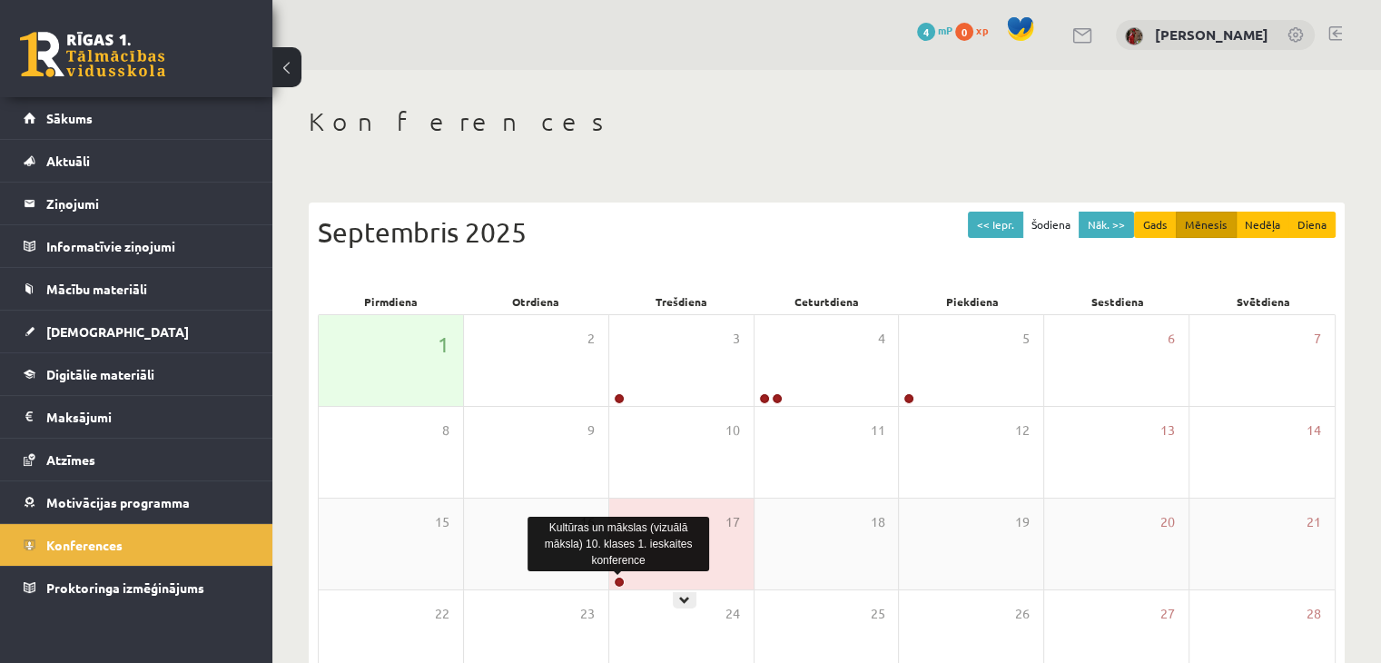
click at [619, 590] on div "24" at bounding box center [681, 635] width 144 height 91
click at [614, 581] on link at bounding box center [619, 581] width 11 height 11
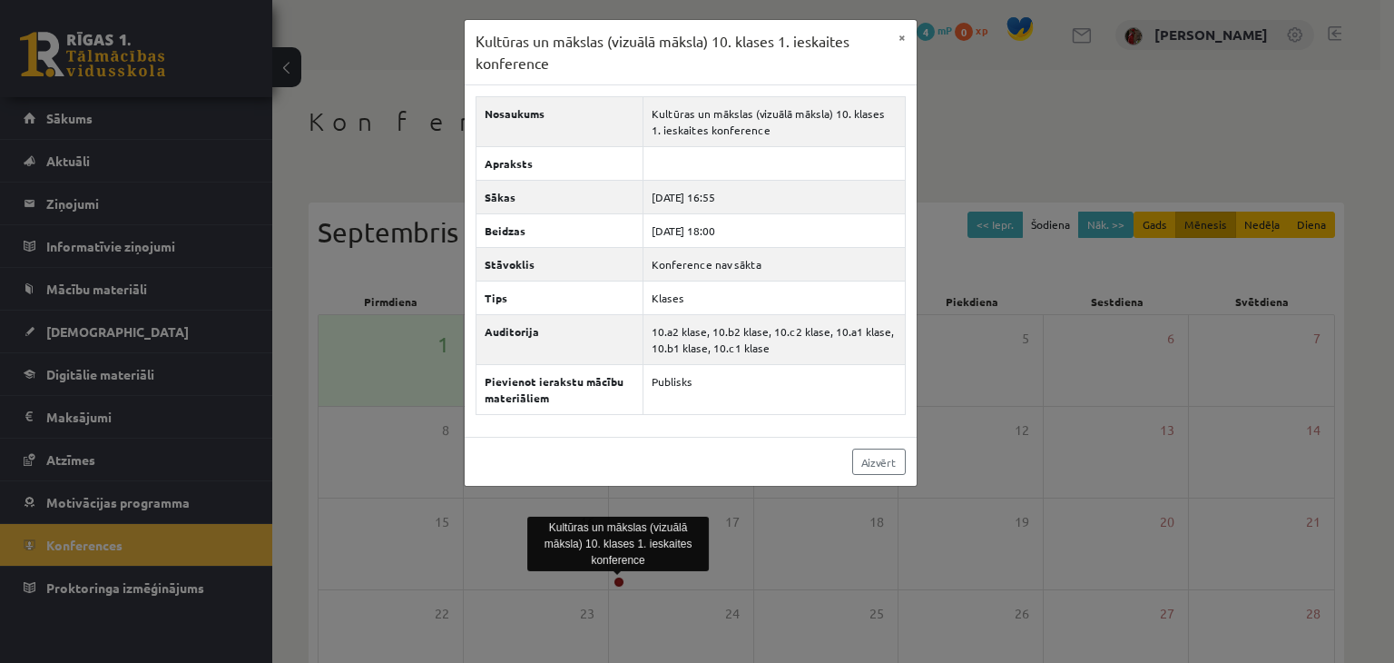
click at [998, 317] on div "Kultūras un mākslas (vizuālā māksla) 10. klases 1. ieskaites konference × Nosau…" at bounding box center [697, 331] width 1394 height 663
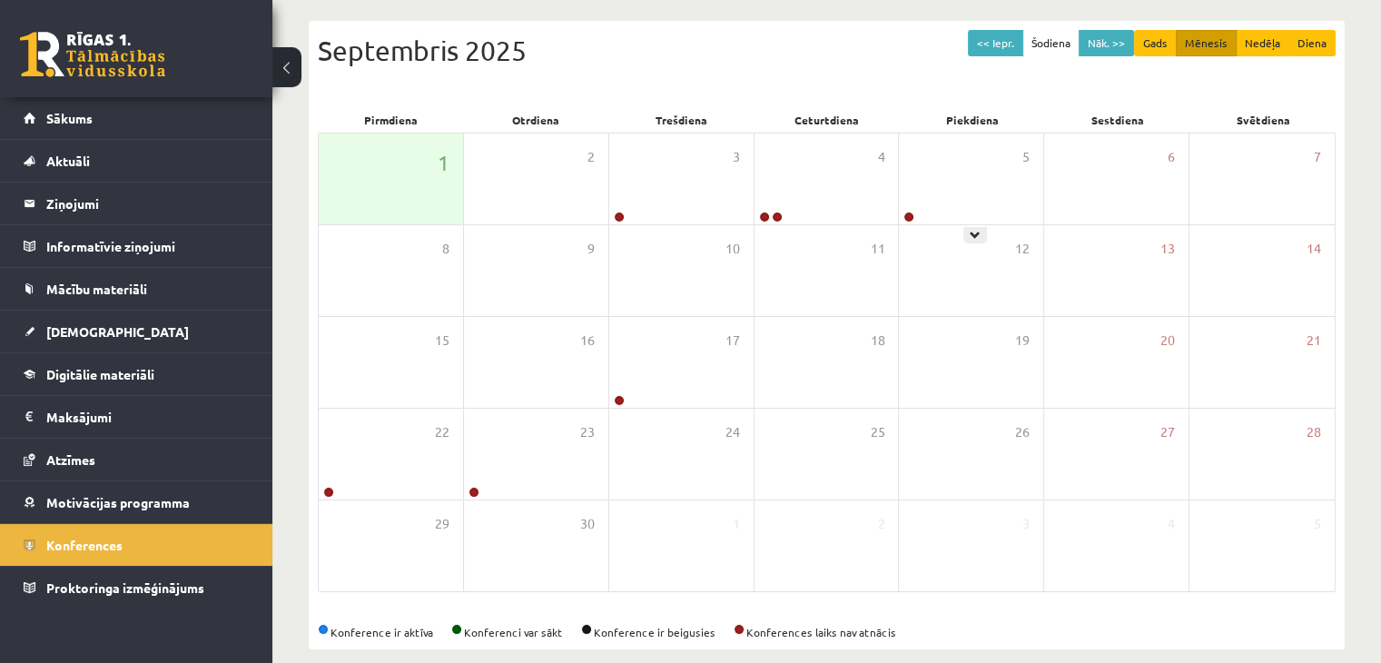
scroll to position [203, 0]
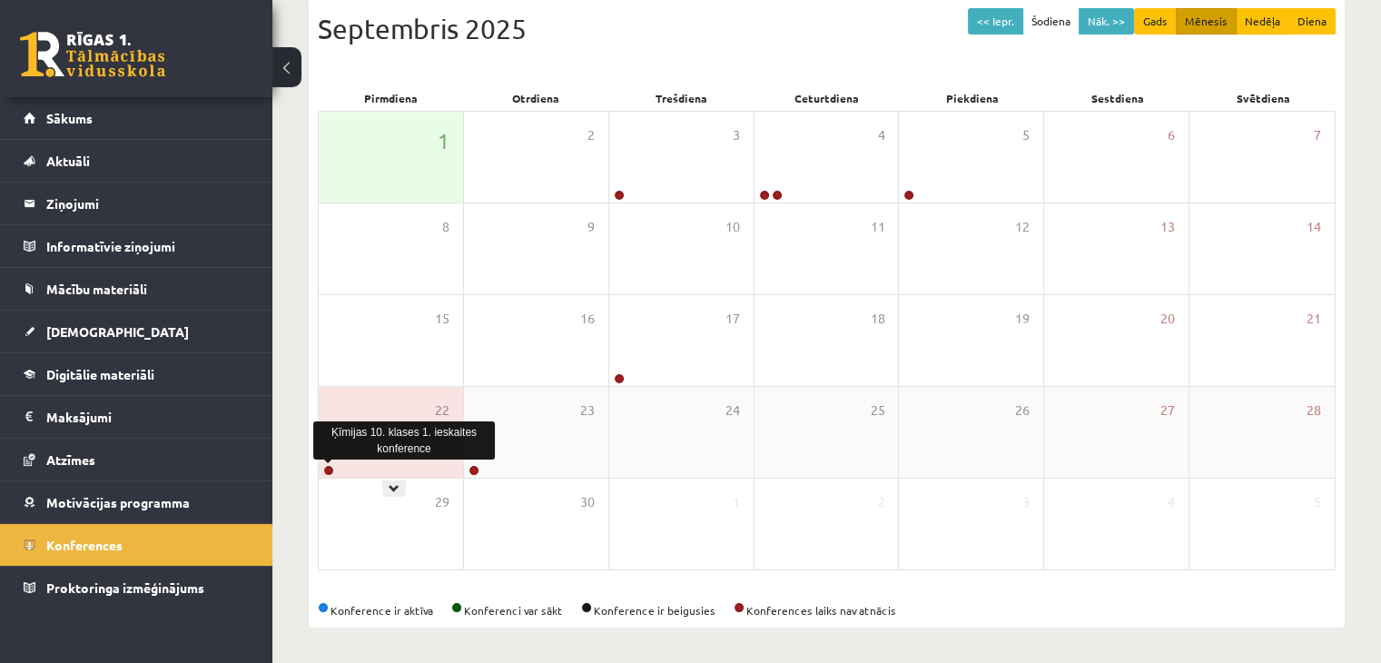
click at [331, 469] on link at bounding box center [328, 470] width 11 height 11
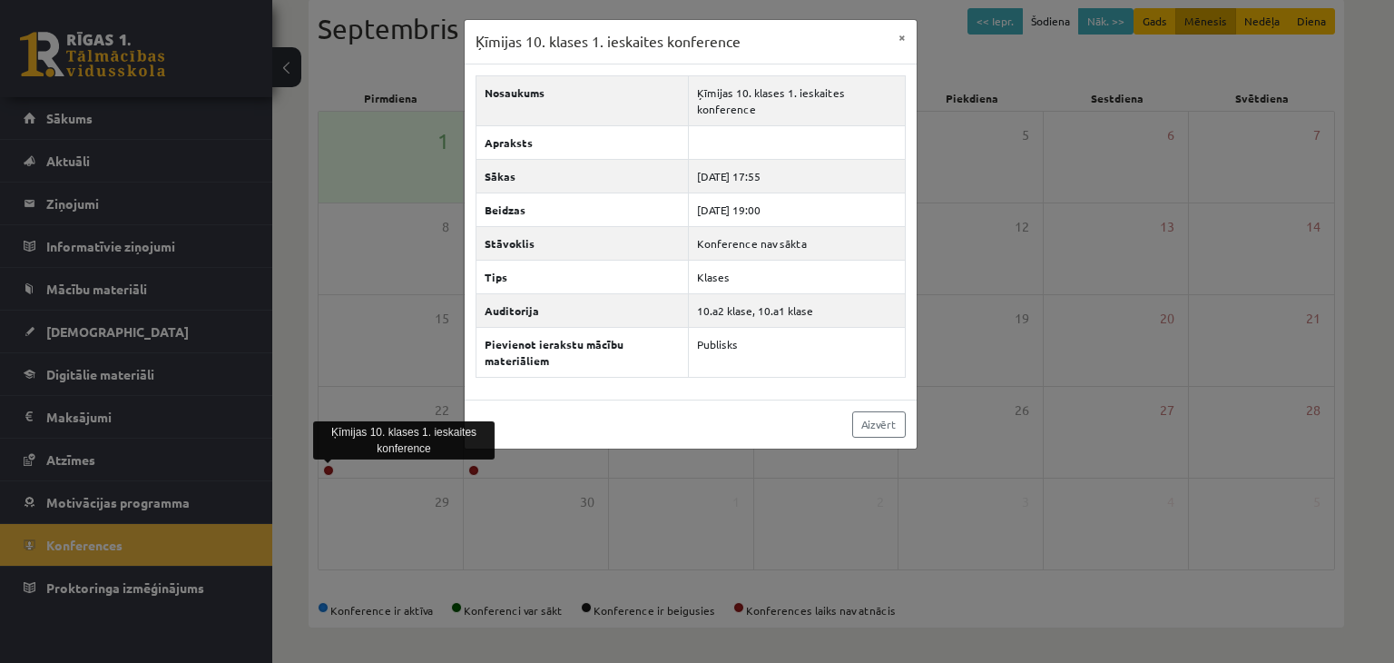
click at [963, 199] on div "Ķīmijas 10. klases 1. ieskaites konference × Nosaukums Ķīmijas 10. klases 1. ie…" at bounding box center [697, 331] width 1394 height 663
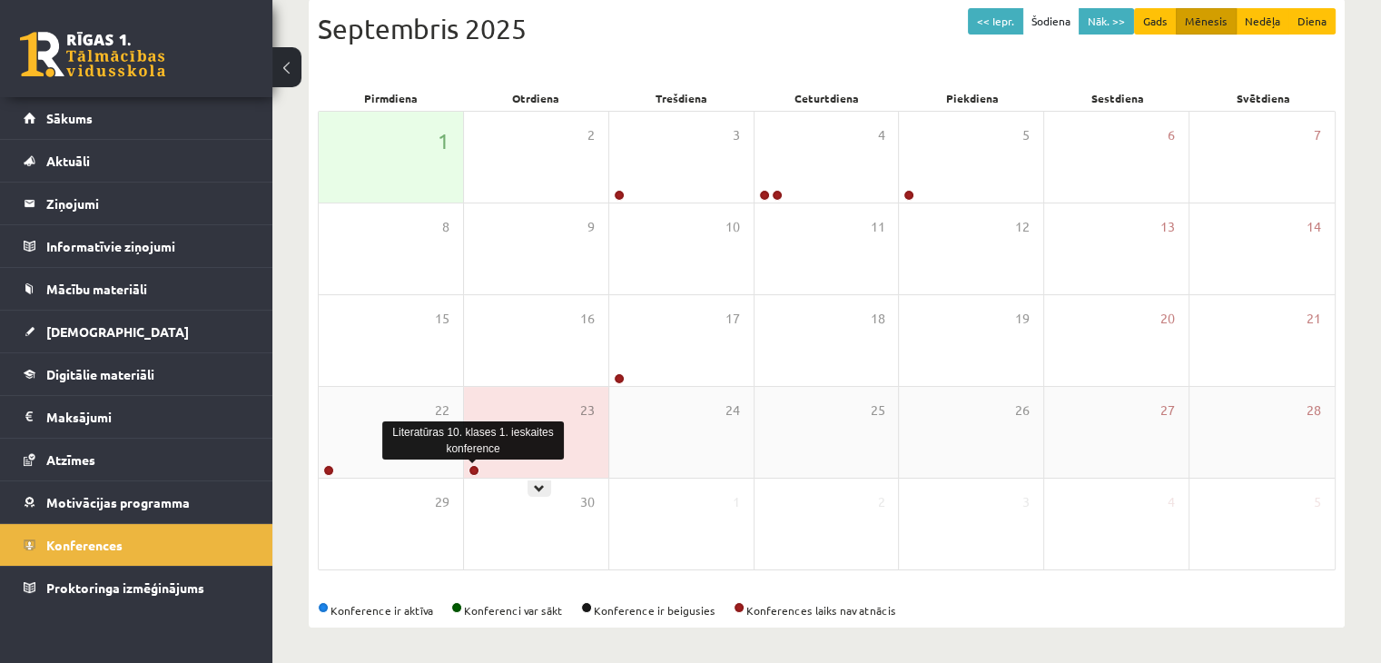
click at [472, 469] on link at bounding box center [473, 470] width 11 height 11
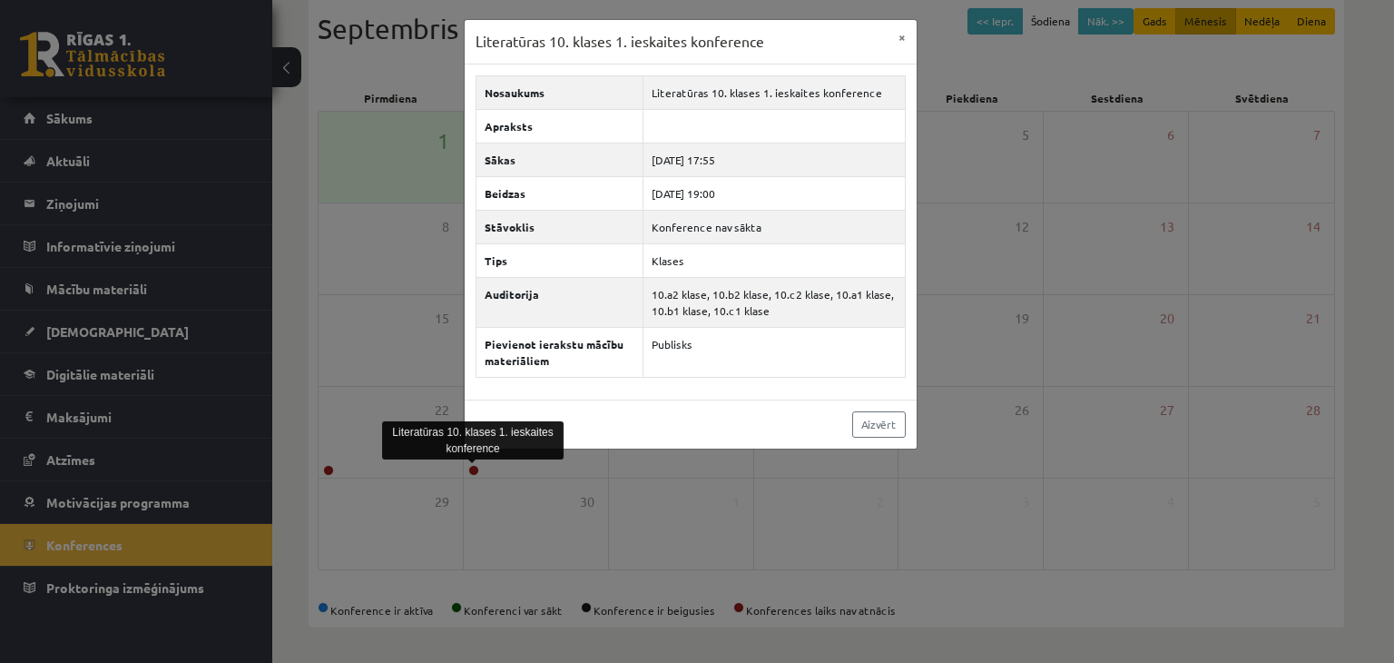
click at [407, 470] on div "Literatūras 10. klases 1. ieskaites konference × Nosaukums Literatūras 10. klas…" at bounding box center [697, 331] width 1394 height 663
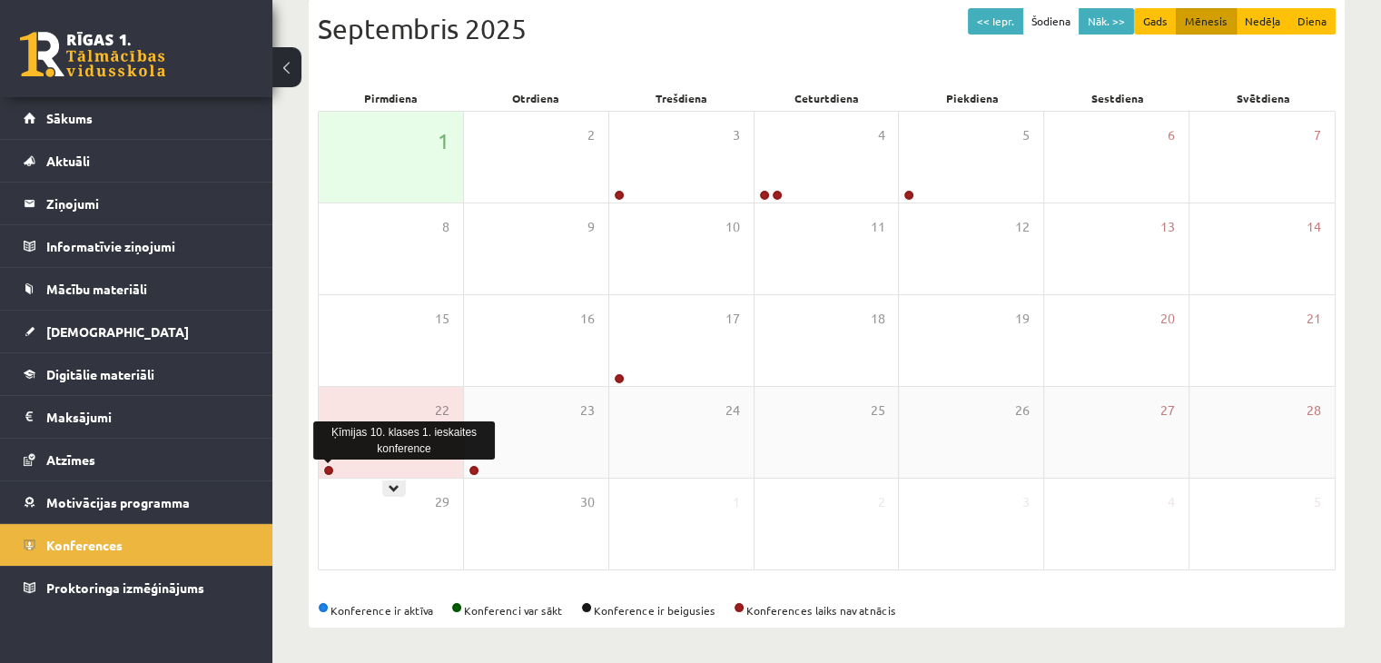
click at [331, 468] on link at bounding box center [328, 470] width 11 height 11
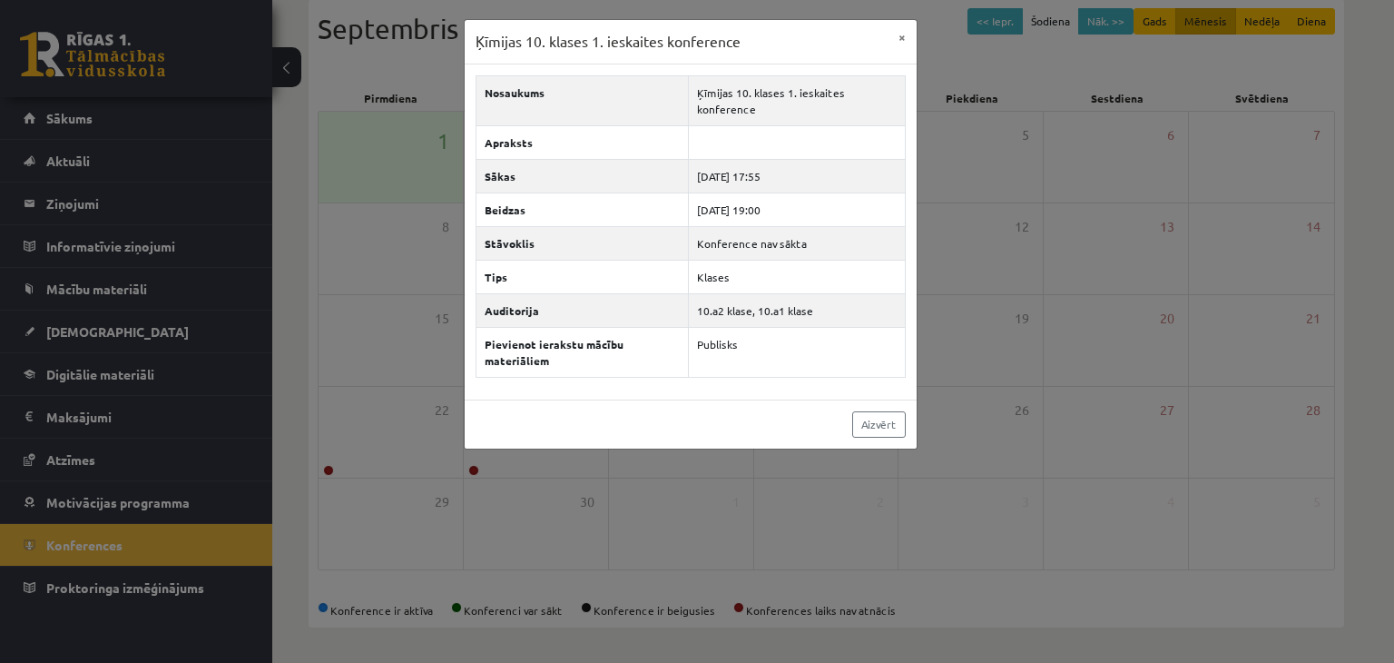
click at [380, 344] on div "Ķīmijas 10. klases 1. ieskaites konference × Nosaukums Ķīmijas 10. klases 1. ie…" at bounding box center [697, 331] width 1394 height 663
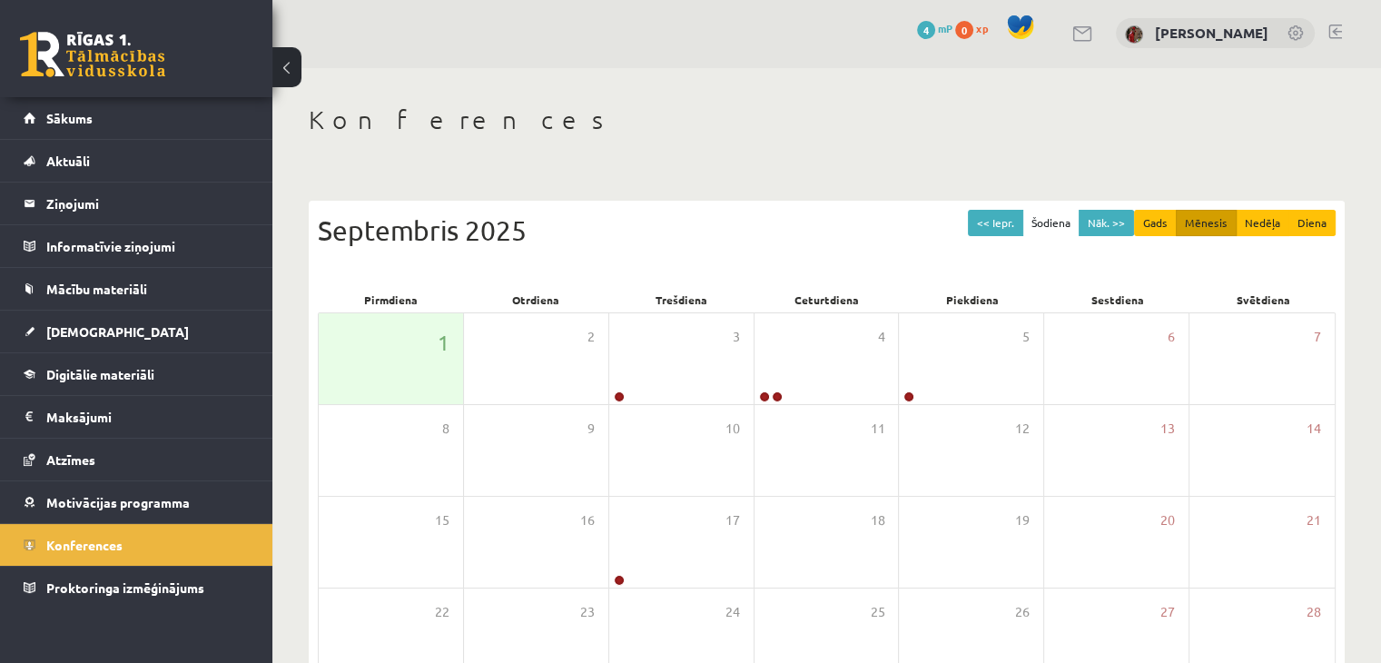
scroll to position [0, 0]
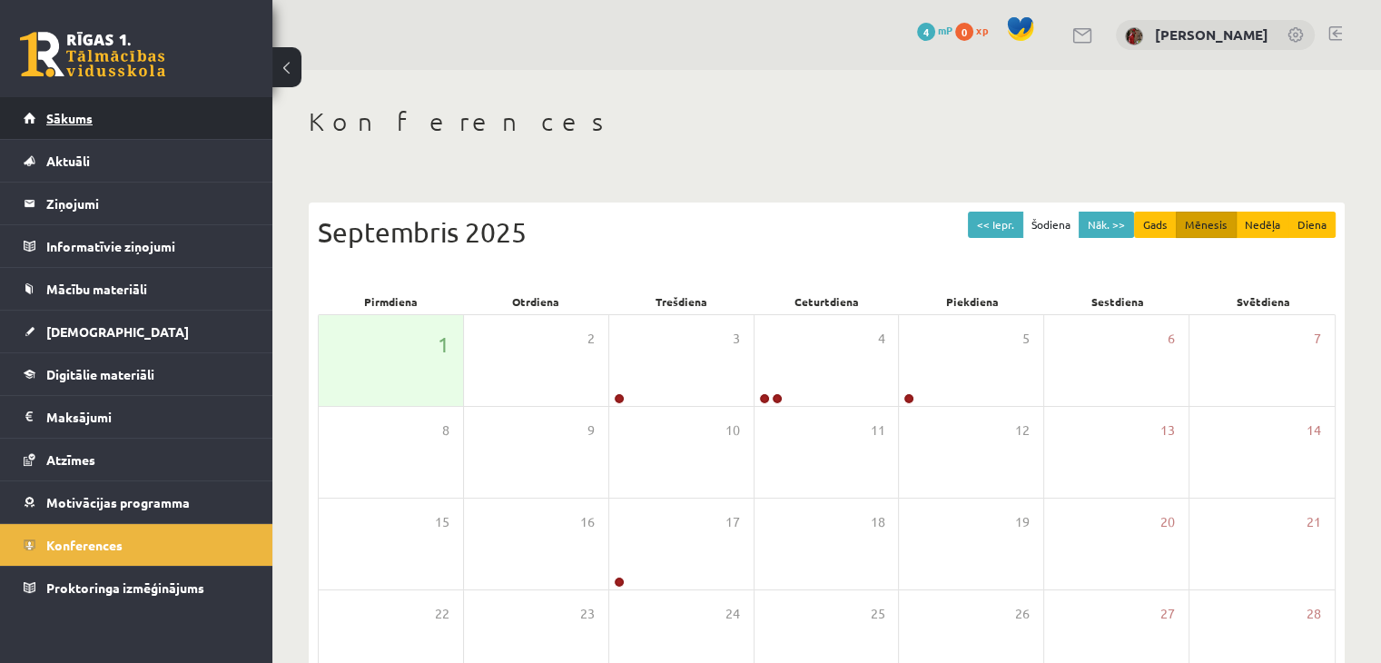
click at [80, 113] on span "Sākums" at bounding box center [69, 118] width 46 height 16
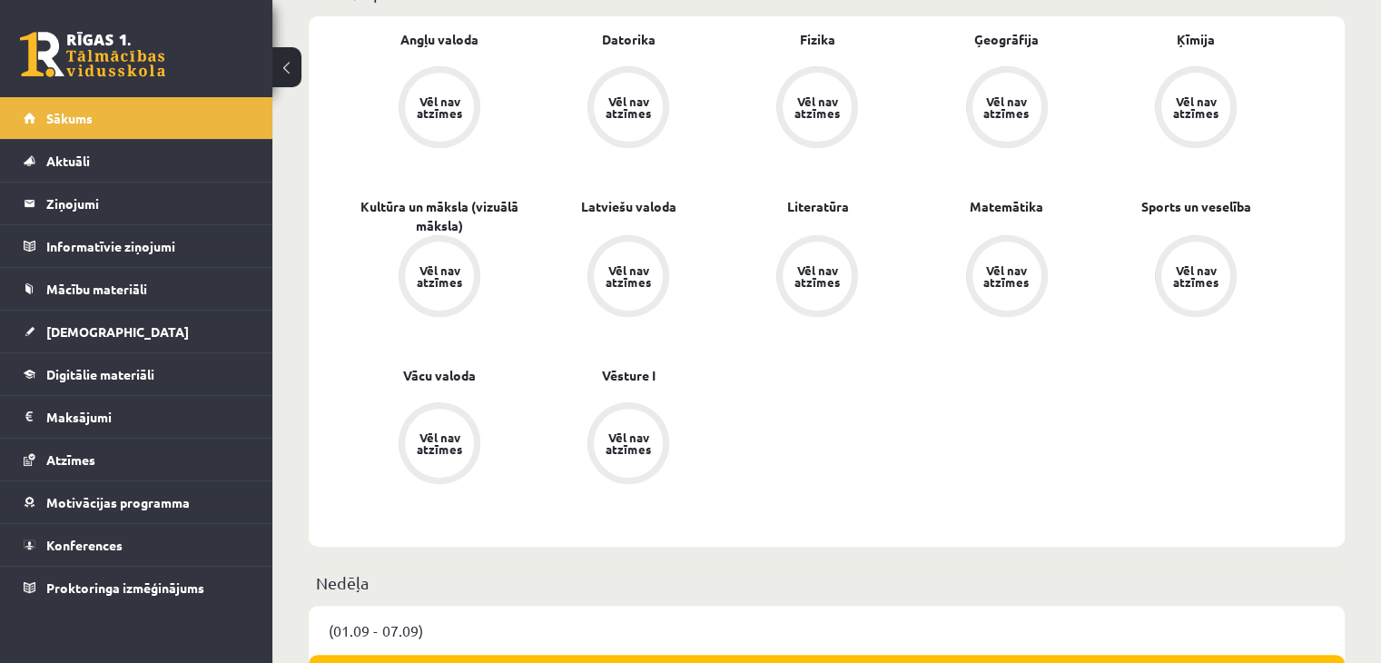
scroll to position [545, 0]
